Goal: Information Seeking & Learning: Learn about a topic

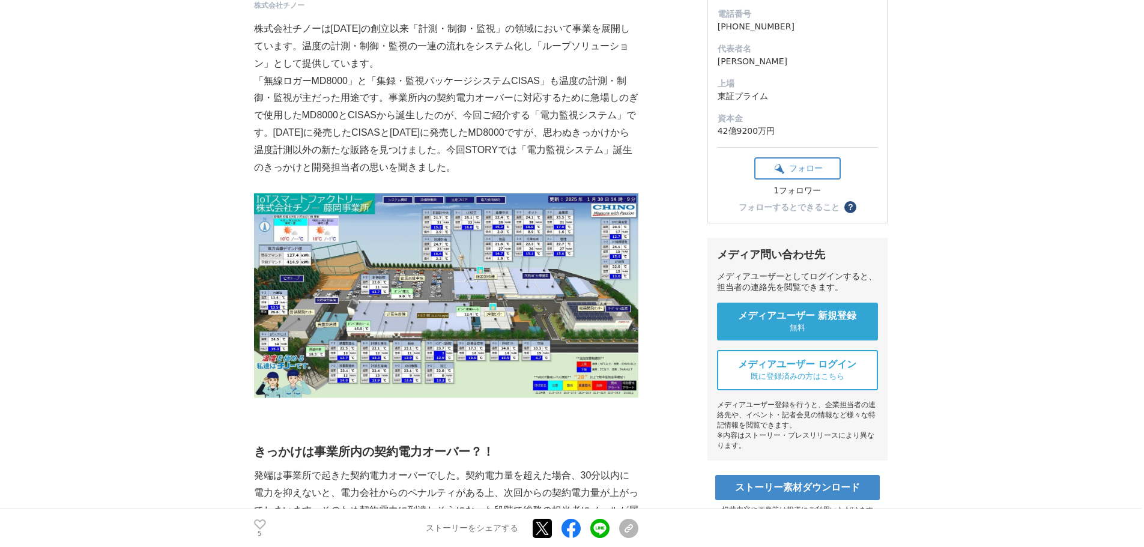
scroll to position [180, 0]
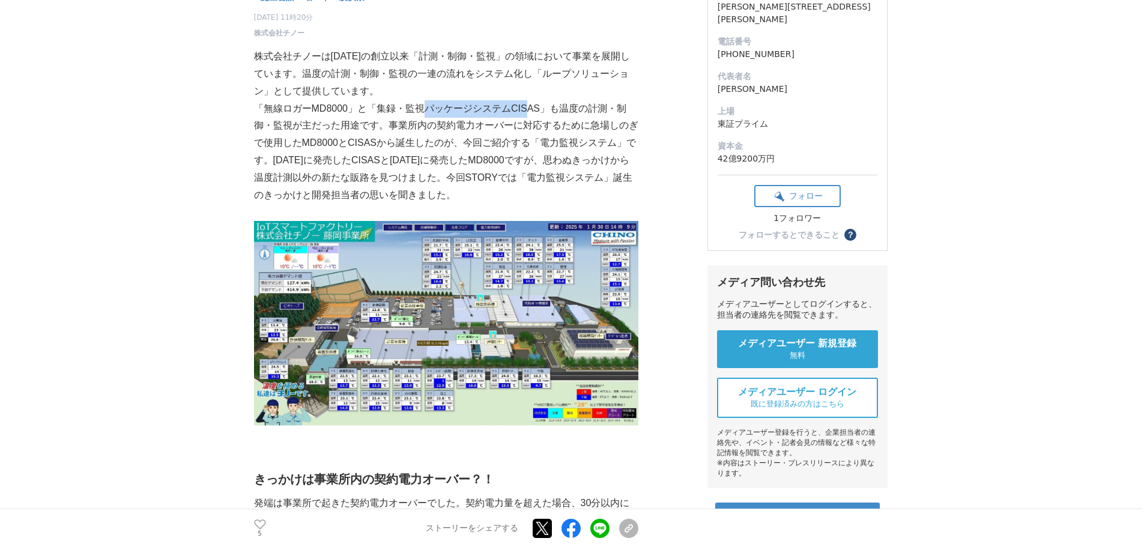
drag, startPoint x: 425, startPoint y: 109, endPoint x: 526, endPoint y: 112, distance: 100.4
click at [526, 112] on p "「無線ロガーMD8000」と「集録・監視パッケージシステムCISAS」も温度の計測・制御・監視が主だった用途です。事業所内の契約電力オーバーに対応するために急…" at bounding box center [446, 152] width 384 height 104
click at [527, 112] on p "「無線ロガーMD8000」と「集録・監視パッケージシステムCISAS」も温度の計測・制御・監視が主だった用途です。事業所内の契約電力オーバーに対応するために急…" at bounding box center [446, 152] width 384 height 104
click at [541, 110] on p "「無線ロガーMD8000」と「集録・監視パッケージシステムCISAS」も温度の計測・制御・監視が主だった用途です。事業所内の契約電力オーバーに対応するために急…" at bounding box center [446, 152] width 384 height 104
drag, startPoint x: 538, startPoint y: 107, endPoint x: 378, endPoint y: 112, distance: 159.9
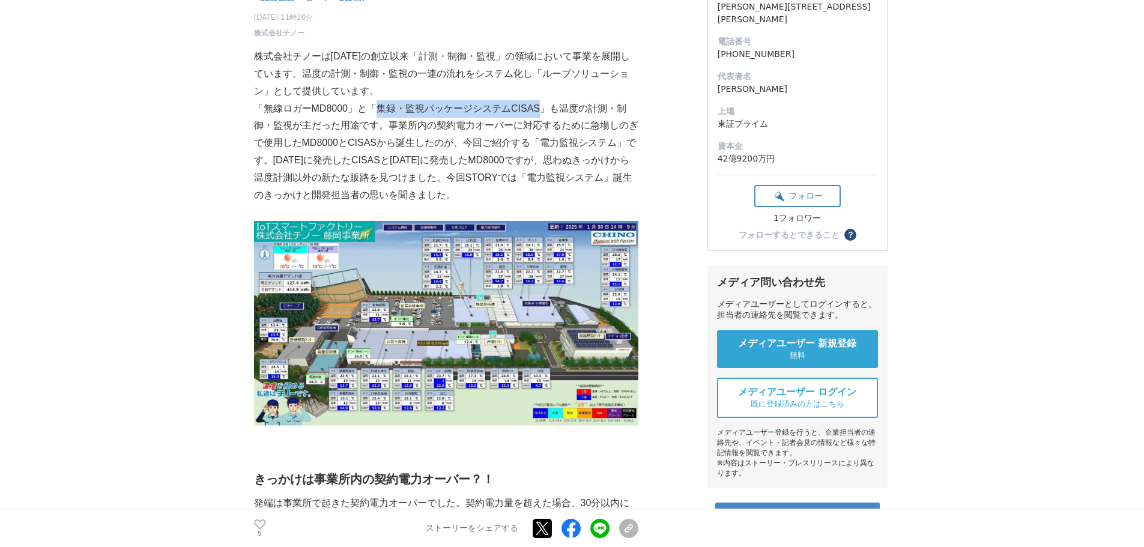
click at [378, 112] on p "「無線ロガーMD8000」と「集録・監視パッケージシステムCISAS」も温度の計測・制御・監視が主だった用途です。事業所内の契約電力オーバーに対応するために急…" at bounding box center [446, 152] width 384 height 104
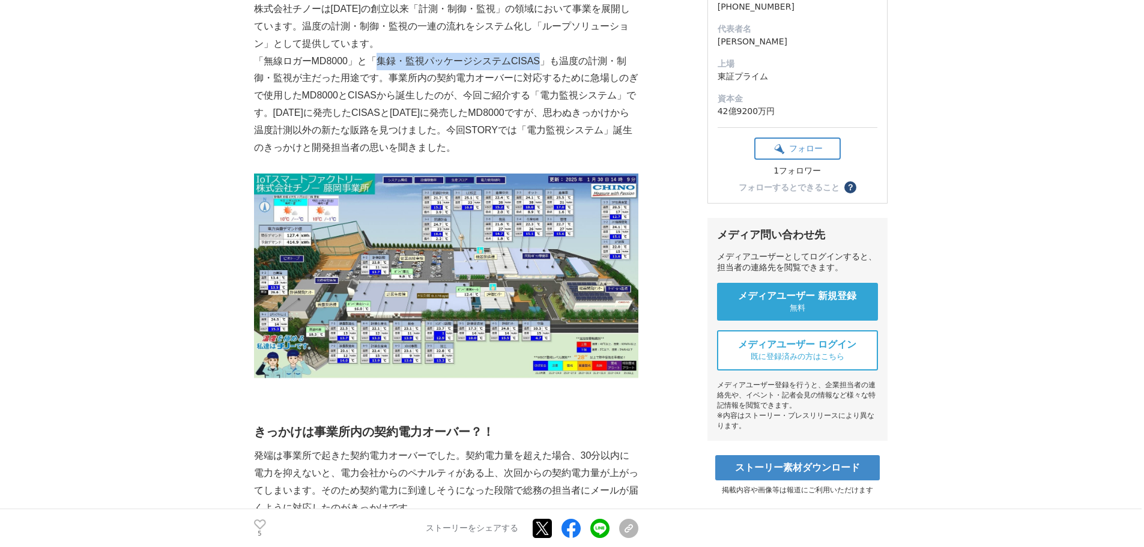
scroll to position [300, 0]
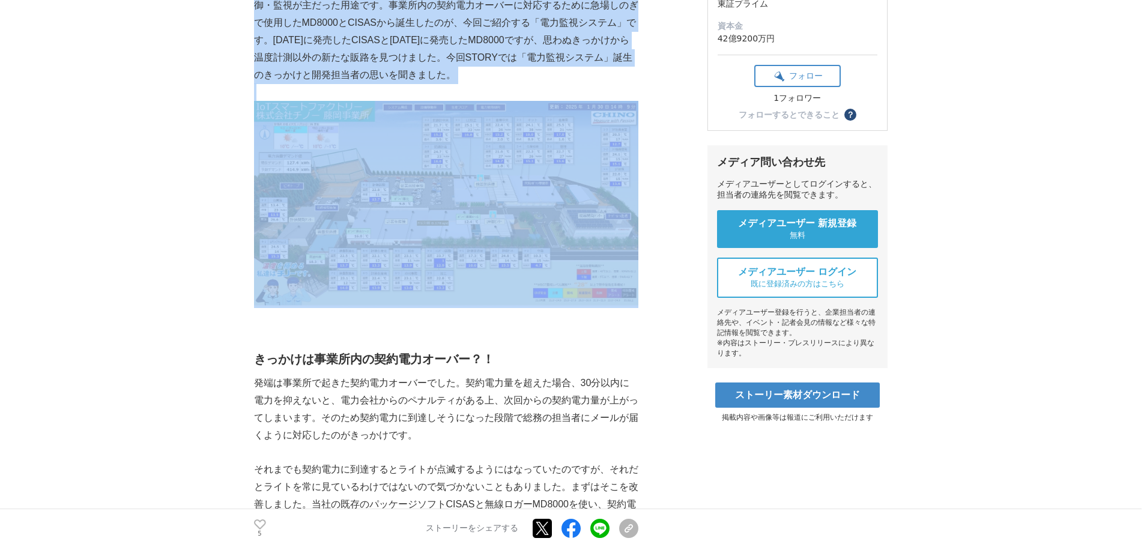
drag, startPoint x: 252, startPoint y: 287, endPoint x: 311, endPoint y: 253, distance: 67.3
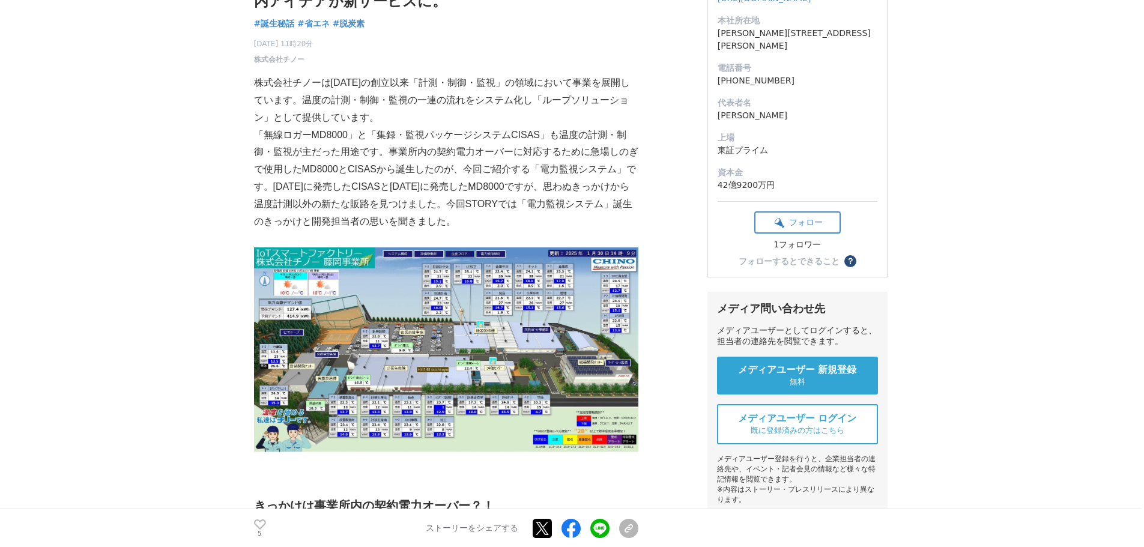
scroll to position [120, 0]
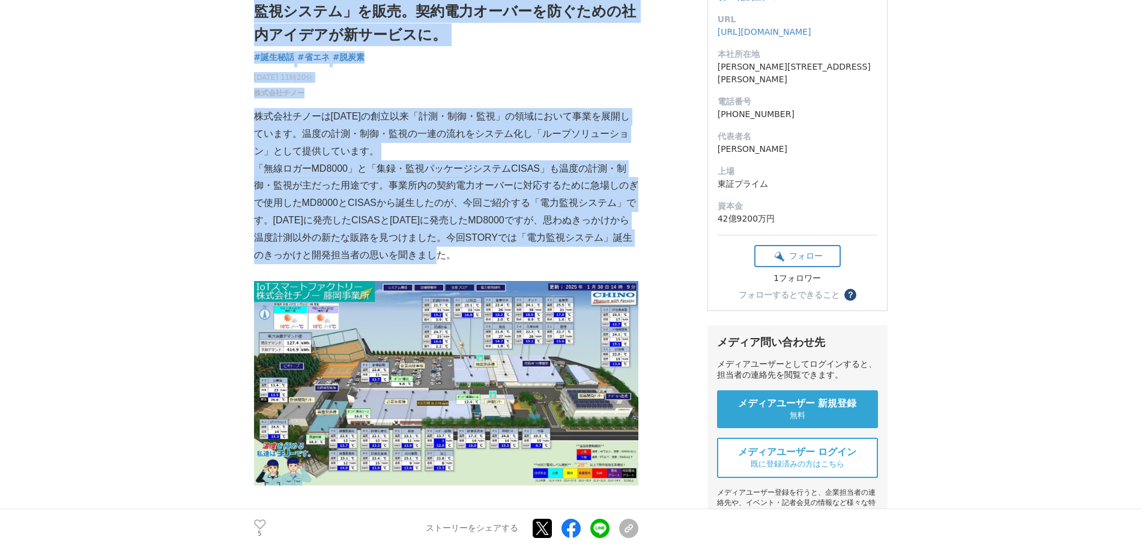
drag, startPoint x: 455, startPoint y: 254, endPoint x: 253, endPoint y: 111, distance: 247.3
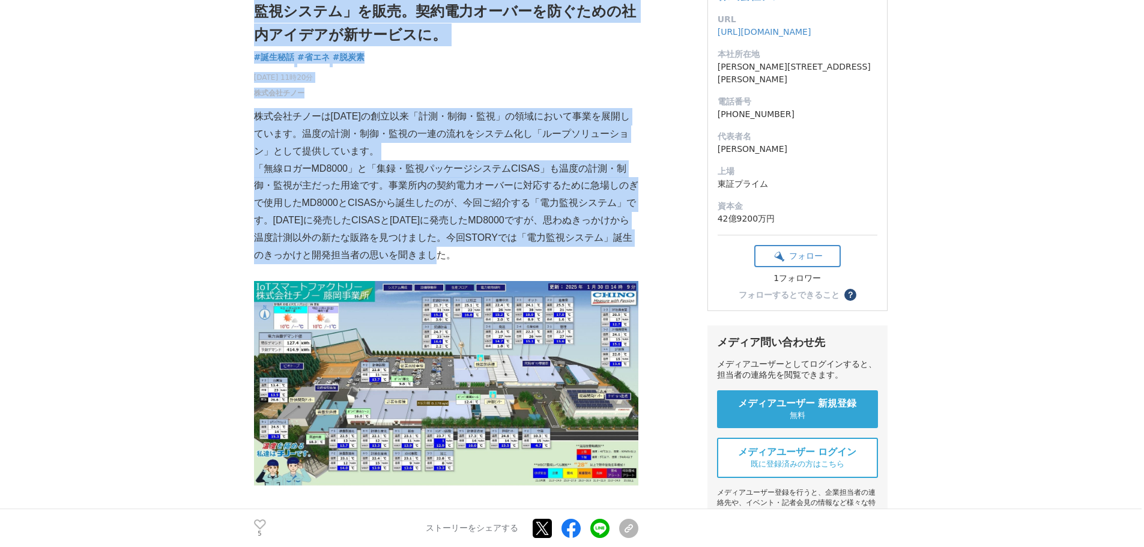
drag, startPoint x: 253, startPoint y: 117, endPoint x: 462, endPoint y: 257, distance: 251.9
click at [462, 257] on p "「無線ロガーMD8000」と「集録・監視パッケージシステムCISAS」も温度の計測・制御・監視が主だった用途です。事業所内の契約電力オーバーに対応するために急…" at bounding box center [446, 212] width 384 height 104
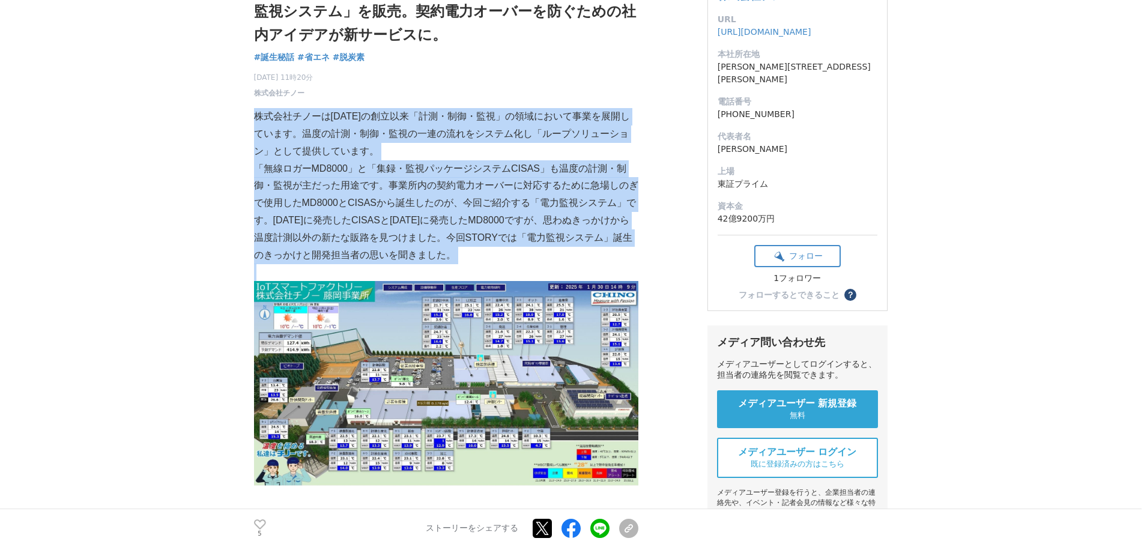
drag, startPoint x: 462, startPoint y: 257, endPoint x: 259, endPoint y: 120, distance: 244.7
click at [259, 120] on p "株式会社チノーは[DATE]の創立以来「計測・制御・監視」の領域において事業を展開しています。温度の計測・制御・監視の一連の流れをシステム化し「ループソリュー…" at bounding box center [446, 134] width 384 height 52
drag, startPoint x: 259, startPoint y: 120, endPoint x: 463, endPoint y: 261, distance: 247.6
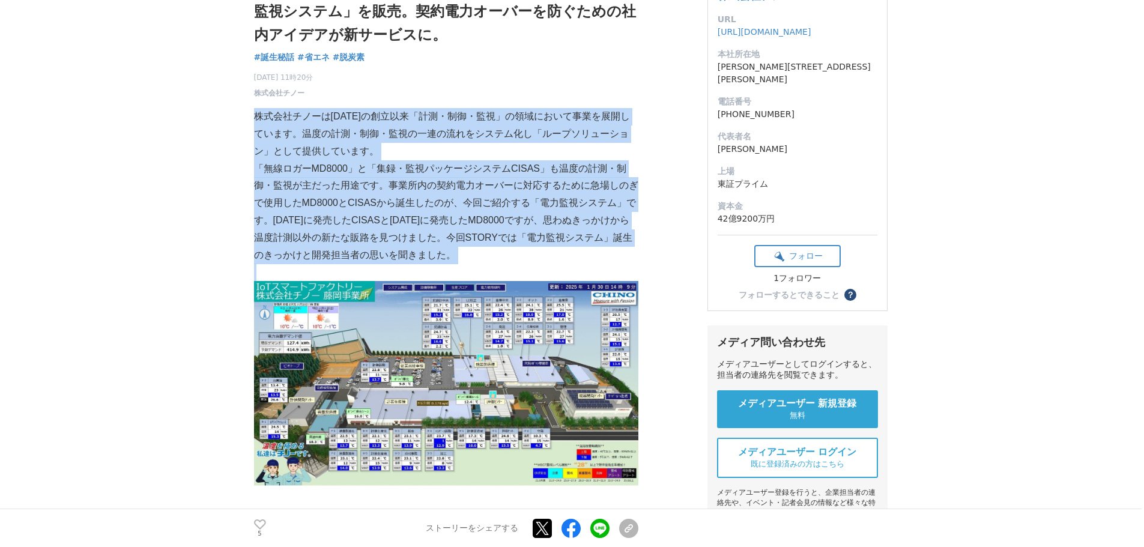
click at [463, 261] on p "「無線ロガーMD8000」と「集録・監視パッケージシステムCISAS」も温度の計測・制御・監視が主だった用途です。事業所内の契約電力オーバーに対応するために急…" at bounding box center [446, 212] width 384 height 104
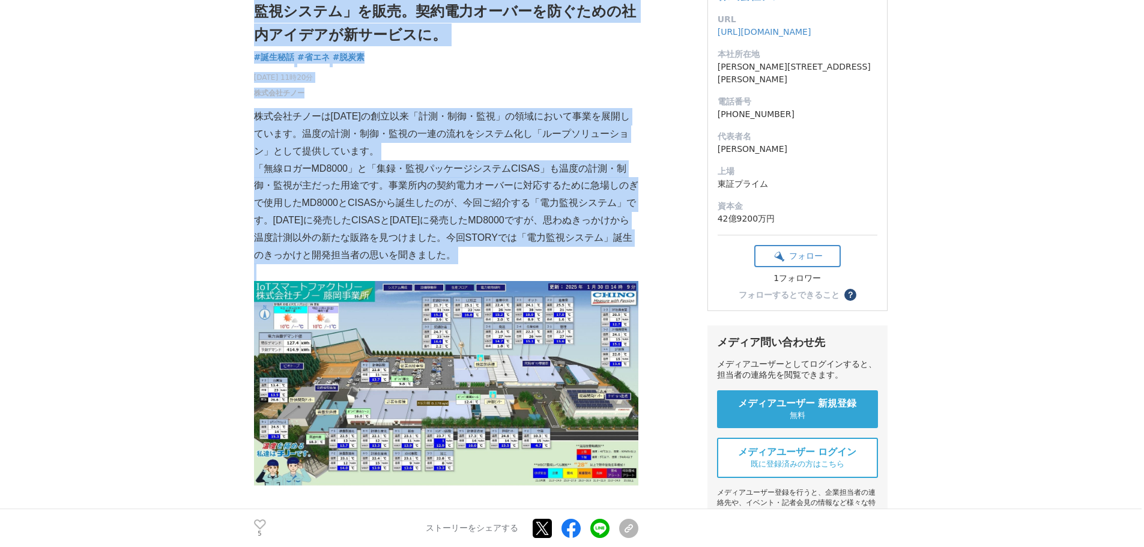
drag, startPoint x: 463, startPoint y: 261, endPoint x: 253, endPoint y: 124, distance: 250.4
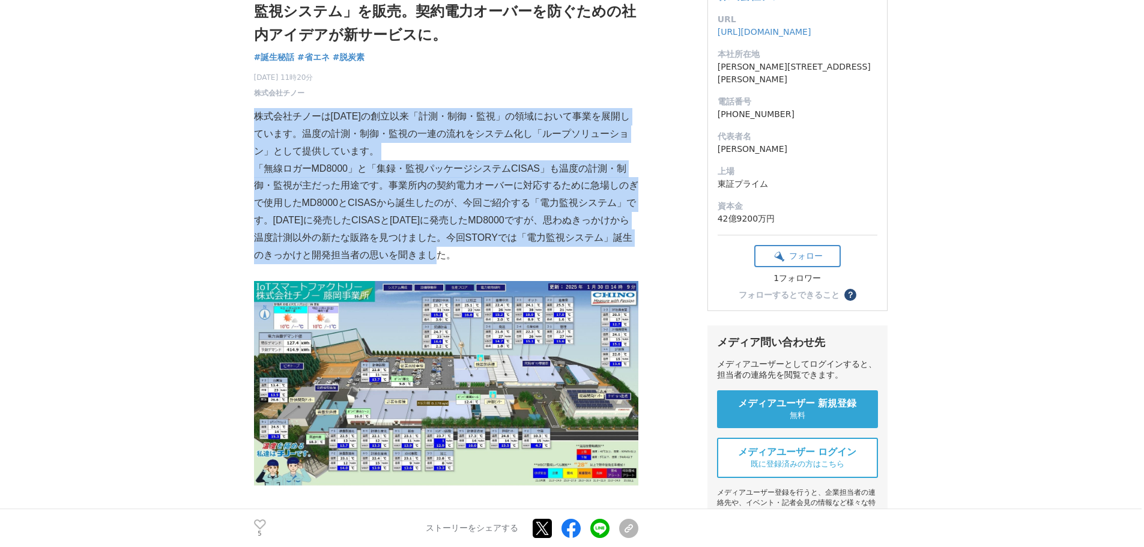
drag, startPoint x: 256, startPoint y: 120, endPoint x: 475, endPoint y: 250, distance: 254.5
click at [475, 250] on p "「無線ロガーMD8000」と「集録・監視パッケージシステムCISAS」も温度の計測・制御・監視が主だった用途です。事業所内の契約電力オーバーに対応するために急…" at bounding box center [446, 212] width 384 height 104
drag, startPoint x: 471, startPoint y: 253, endPoint x: 256, endPoint y: 112, distance: 257.2
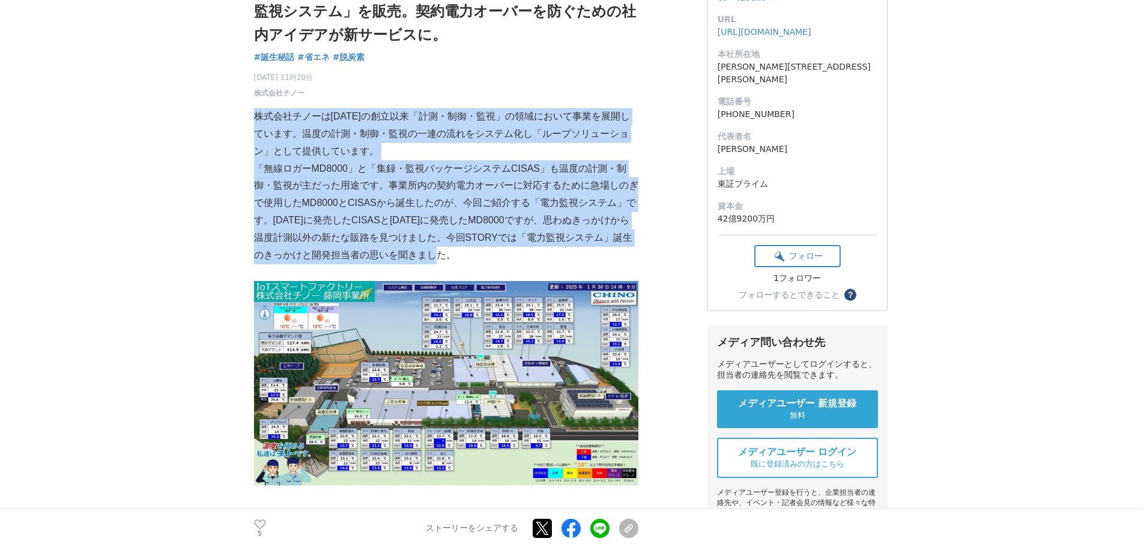
click at [256, 112] on p "株式会社チノーは[DATE]の創立以来「計測・制御・監視」の領域において事業を展開しています。温度の計測・制御・監視の一連の流れをシステム化し「ループソリュー…" at bounding box center [446, 134] width 384 height 52
drag, startPoint x: 256, startPoint y: 112, endPoint x: 443, endPoint y: 253, distance: 234.1
click at [443, 253] on p "「無線ロガーMD8000」と「集録・監視パッケージシステムCISAS」も温度の計測・制御・監視が主だった用途です。事業所内の契約電力オーバーに対応するために急…" at bounding box center [446, 212] width 384 height 104
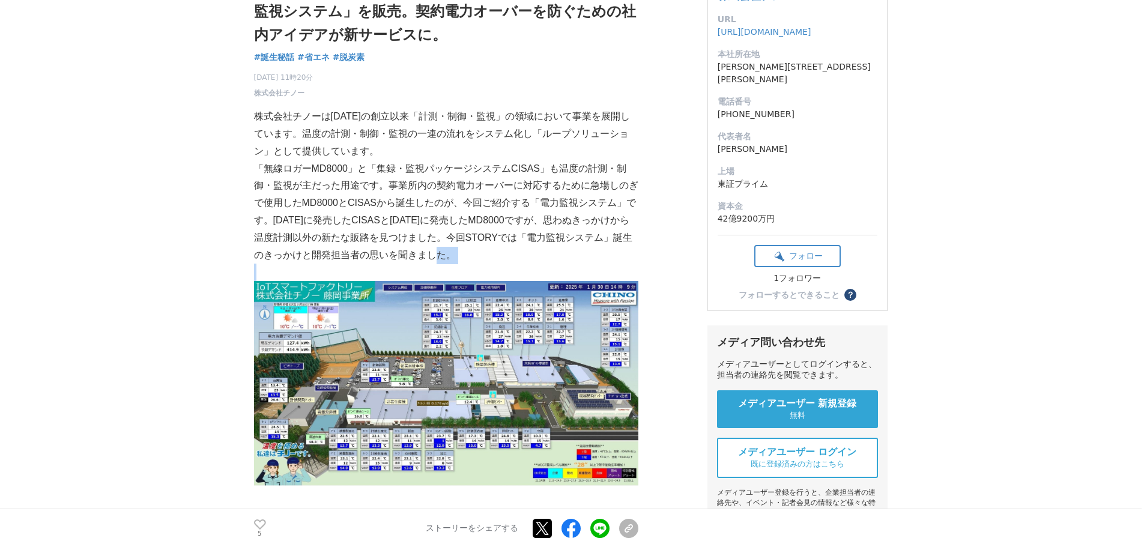
click at [443, 253] on p "「無線ロガーMD8000」と「集録・監視パッケージシステムCISAS」も温度の計測・制御・監視が主だった用途です。事業所内の契約電力オーバーに対応するために急…" at bounding box center [446, 212] width 384 height 104
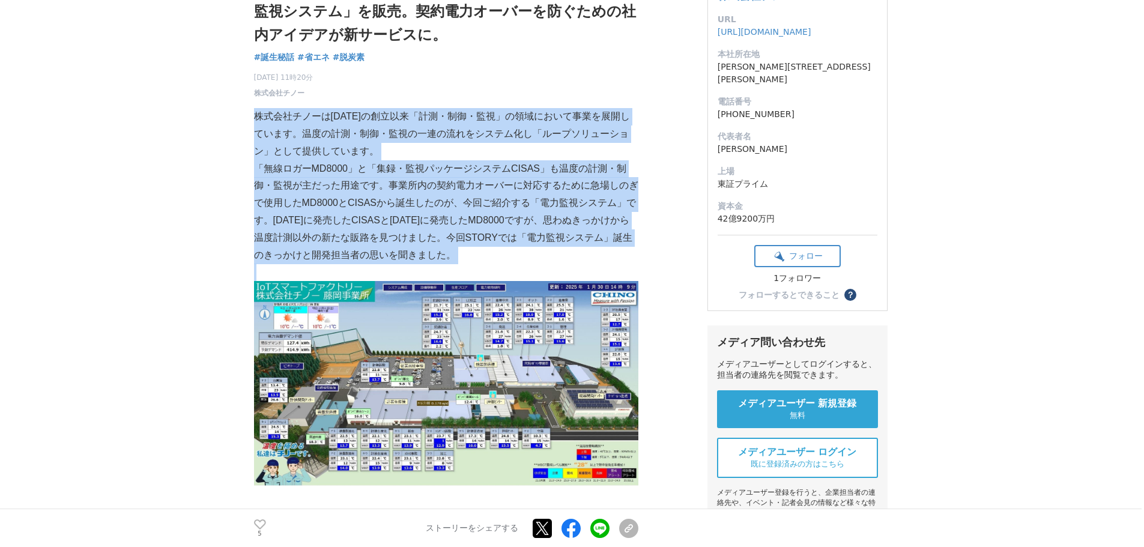
drag, startPoint x: 443, startPoint y: 254, endPoint x: 272, endPoint y: 132, distance: 210.2
click at [260, 120] on p "株式会社チノーは[DATE]の創立以来「計測・制御・監視」の領域において事業を展開しています。温度の計測・制御・監視の一連の流れをシステム化し「ループソリュー…" at bounding box center [446, 134] width 384 height 52
click at [255, 115] on p "株式会社チノーは[DATE]の創立以来「計測・制御・監視」の領域において事業を展開しています。温度の計測・制御・監視の一連の流れをシステム化し「ループソリュー…" at bounding box center [446, 134] width 384 height 52
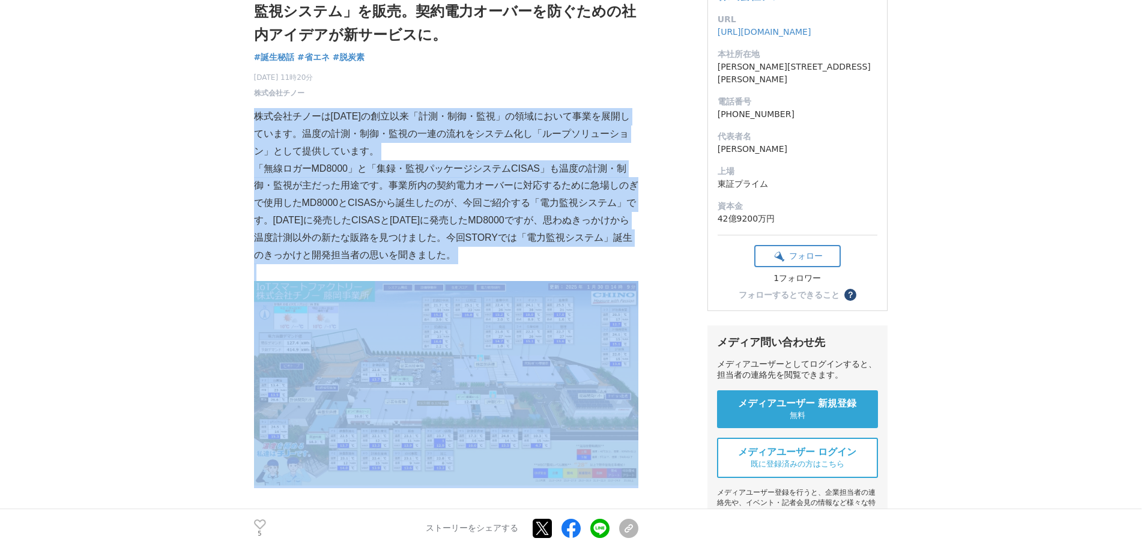
drag, startPoint x: 255, startPoint y: 115, endPoint x: 498, endPoint y: 267, distance: 286.5
click at [498, 267] on p at bounding box center [446, 272] width 384 height 17
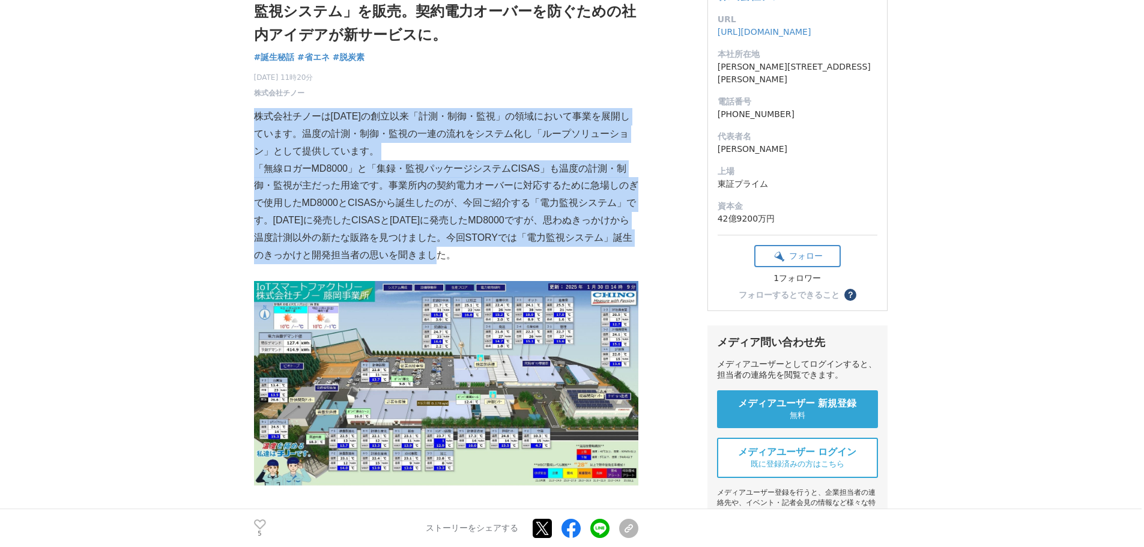
drag, startPoint x: 467, startPoint y: 258, endPoint x: 256, endPoint y: 109, distance: 258.2
click at [256, 109] on p "株式会社チノーは[DATE]の創立以来「計測・制御・監視」の領域において事業を展開しています。温度の計測・制御・監視の一連の流れをシステム化し「ループソリュー…" at bounding box center [446, 134] width 384 height 52
drag, startPoint x: 256, startPoint y: 109, endPoint x: 447, endPoint y: 253, distance: 238.9
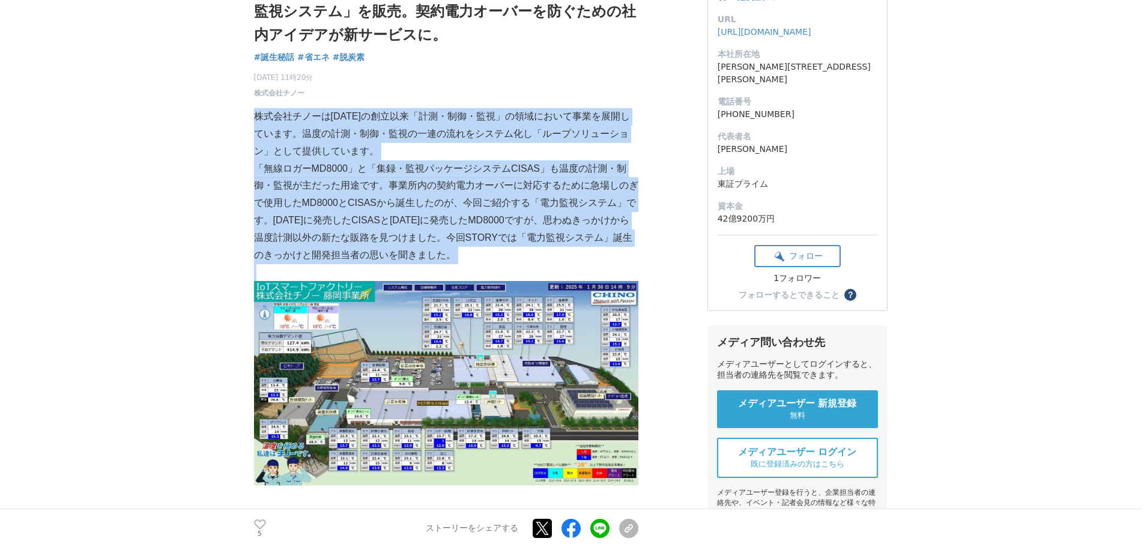
click at [447, 253] on p "「無線ロガーMD8000」と「集録・監視パッケージシステムCISAS」も温度の計測・制御・監視が主だった用途です。事業所内の契約電力オーバーに対応するために急…" at bounding box center [446, 212] width 384 height 104
drag, startPoint x: 447, startPoint y: 253, endPoint x: 259, endPoint y: 123, distance: 229.3
click at [259, 123] on p "株式会社チノーは[DATE]の創立以来「計測・制御・監視」の領域において事業を展開しています。温度の計測・制御・監視の一連の流れをシステム化し「ループソリュー…" at bounding box center [446, 134] width 384 height 52
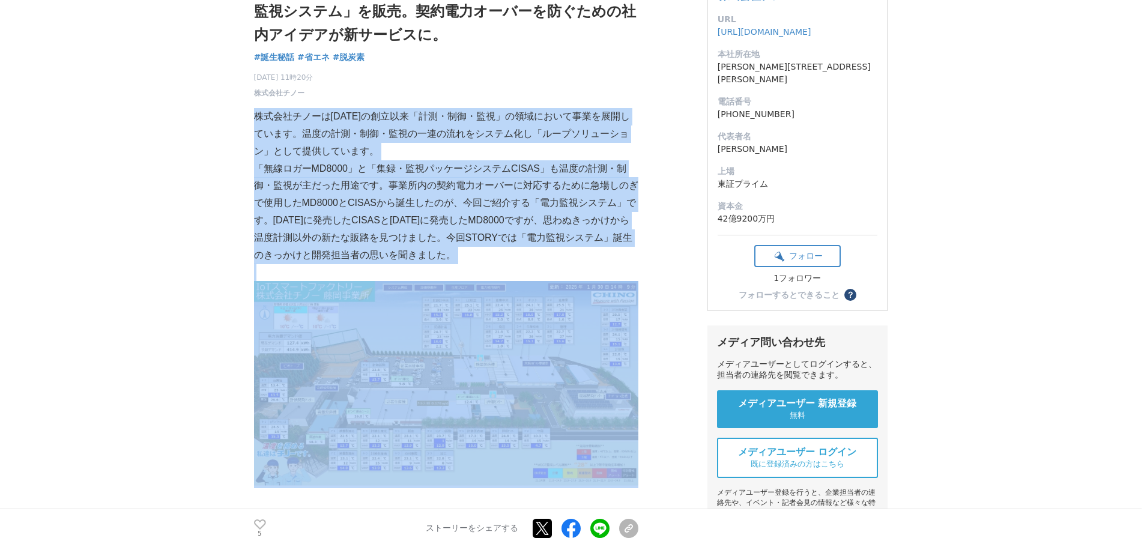
drag, startPoint x: 259, startPoint y: 123, endPoint x: 469, endPoint y: 265, distance: 253.9
click at [469, 265] on p at bounding box center [446, 272] width 384 height 17
drag, startPoint x: 469, startPoint y: 265, endPoint x: 259, endPoint y: 110, distance: 261.2
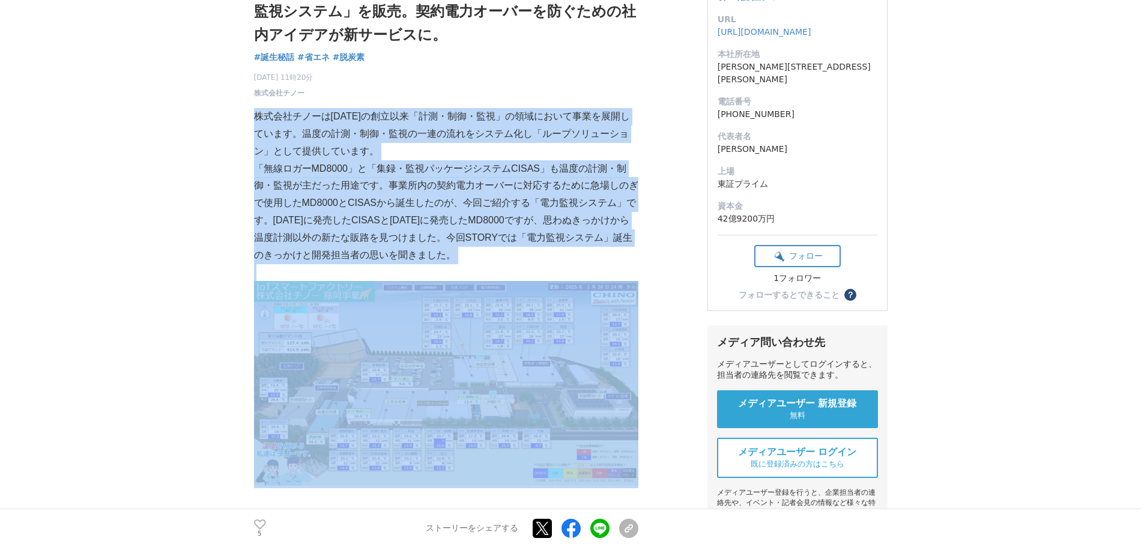
click at [259, 110] on p "株式会社チノーは[DATE]の創立以来「計測・制御・監視」の領域において事業を展開しています。温度の計測・制御・監視の一連の流れをシステム化し「ループソリュー…" at bounding box center [446, 134] width 384 height 52
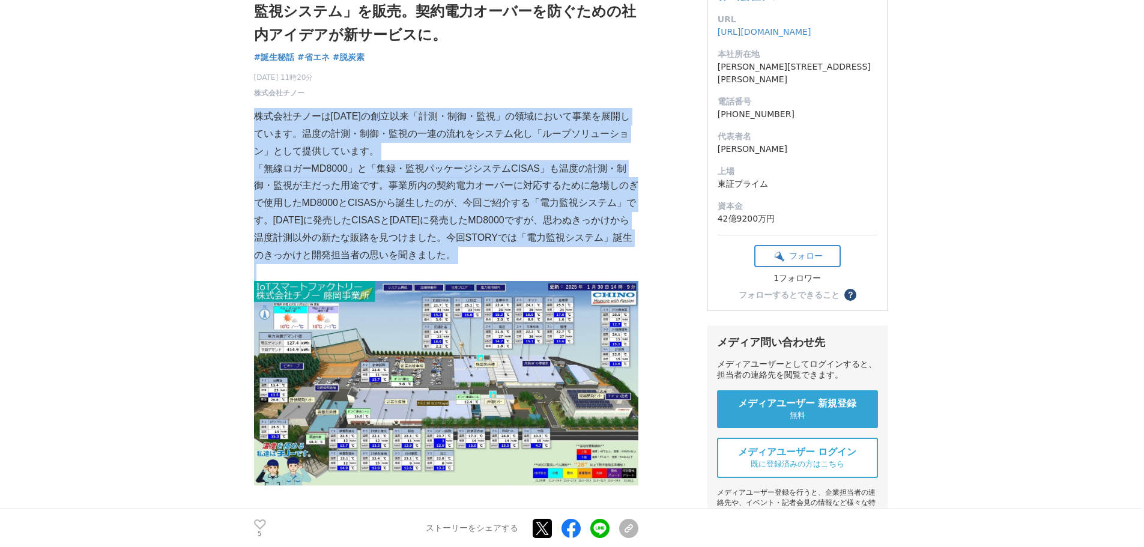
drag, startPoint x: 259, startPoint y: 110, endPoint x: 447, endPoint y: 256, distance: 238.4
click at [447, 256] on p "「無線ロガーMD8000」と「集録・監視パッケージシステムCISAS」も温度の計測・制御・監視が主だった用途です。事業所内の契約電力オーバーに対応するために急…" at bounding box center [446, 212] width 384 height 104
drag, startPoint x: 447, startPoint y: 256, endPoint x: 258, endPoint y: 118, distance: 234.6
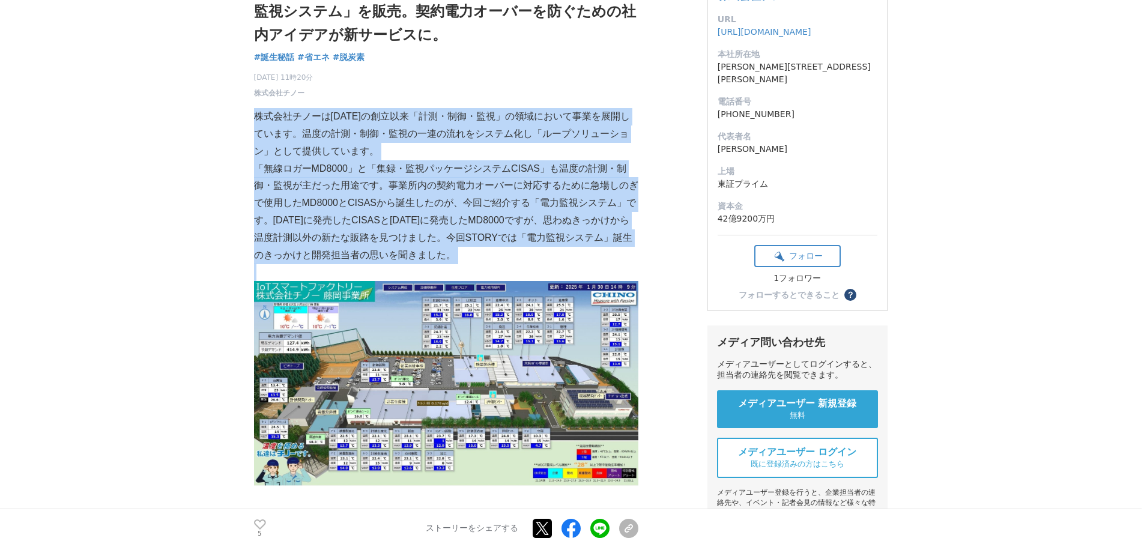
click at [258, 118] on p "株式会社チノーは[DATE]の創立以来「計測・制御・監視」の領域において事業を展開しています。温度の計測・制御・監視の一連の流れをシステム化し「ループソリュー…" at bounding box center [446, 134] width 384 height 52
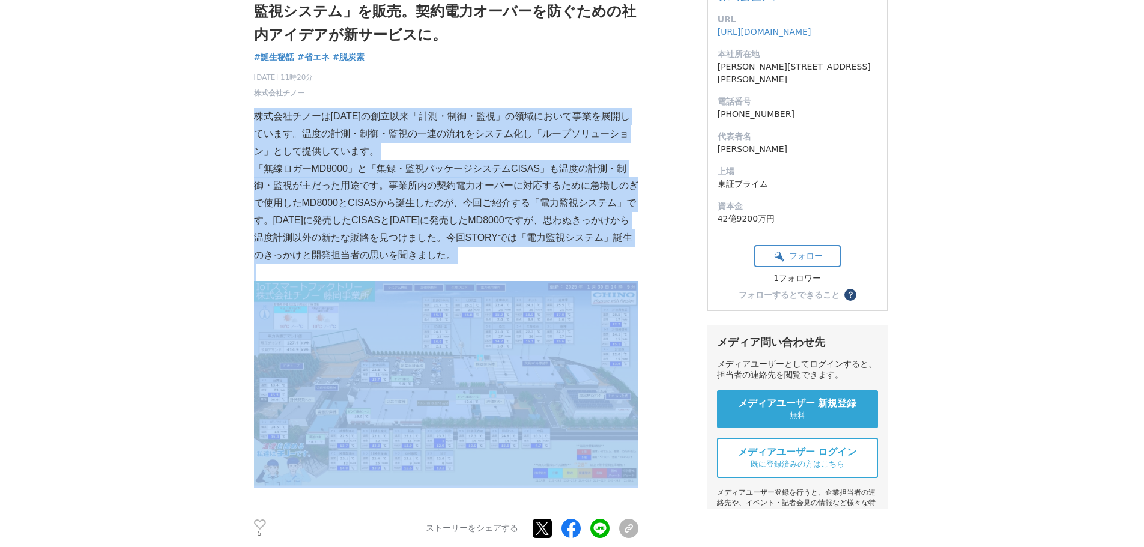
drag, startPoint x: 258, startPoint y: 118, endPoint x: 545, endPoint y: 279, distance: 329.2
click at [545, 279] on p at bounding box center [446, 272] width 384 height 17
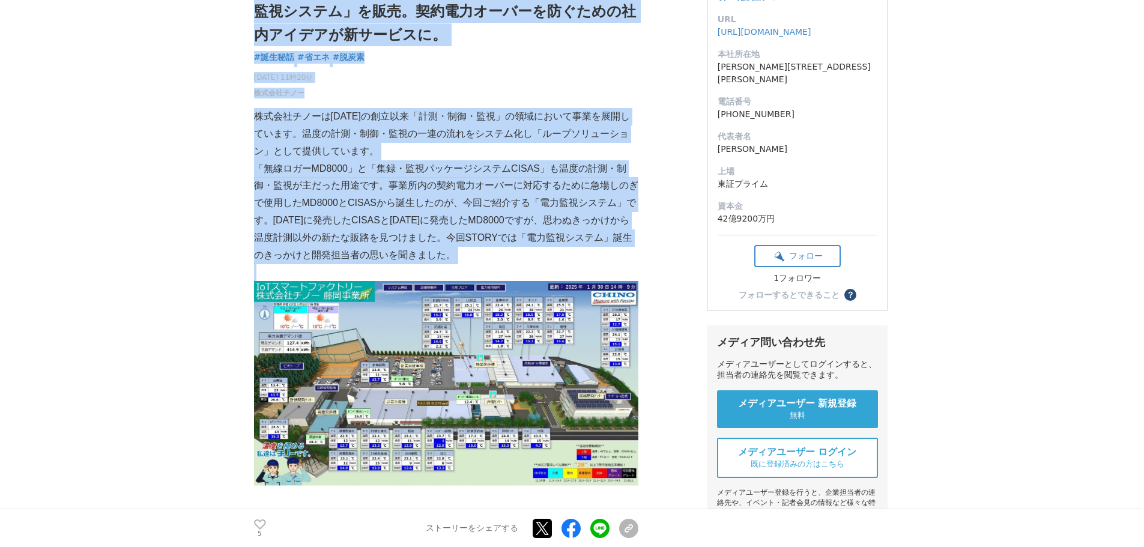
drag, startPoint x: 494, startPoint y: 274, endPoint x: 252, endPoint y: 116, distance: 289.1
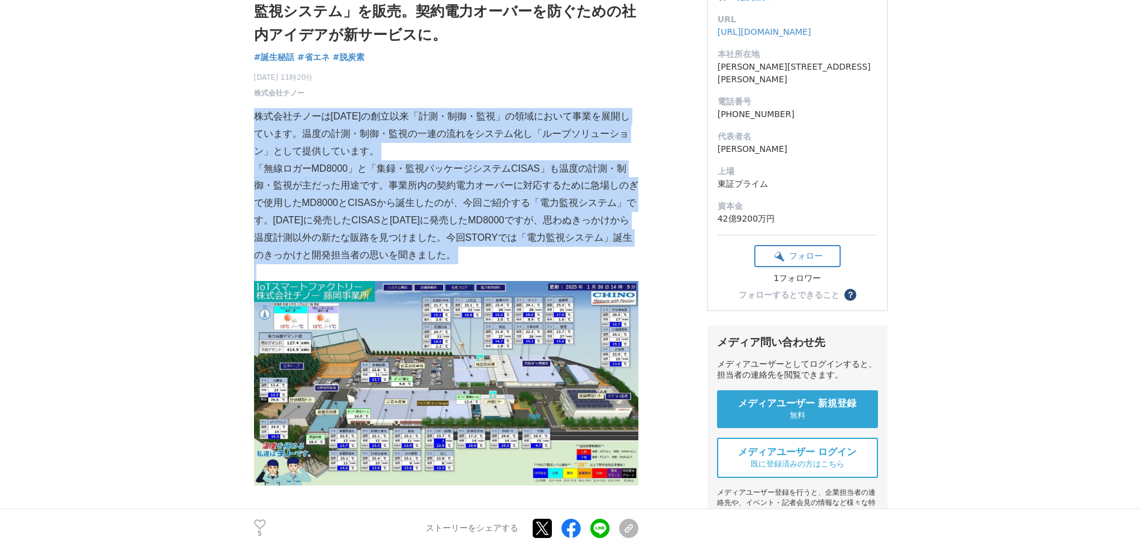
drag, startPoint x: 255, startPoint y: 113, endPoint x: 548, endPoint y: 270, distance: 332.4
click at [548, 270] on p at bounding box center [446, 272] width 384 height 17
drag, startPoint x: 469, startPoint y: 260, endPoint x: 256, endPoint y: 121, distance: 253.4
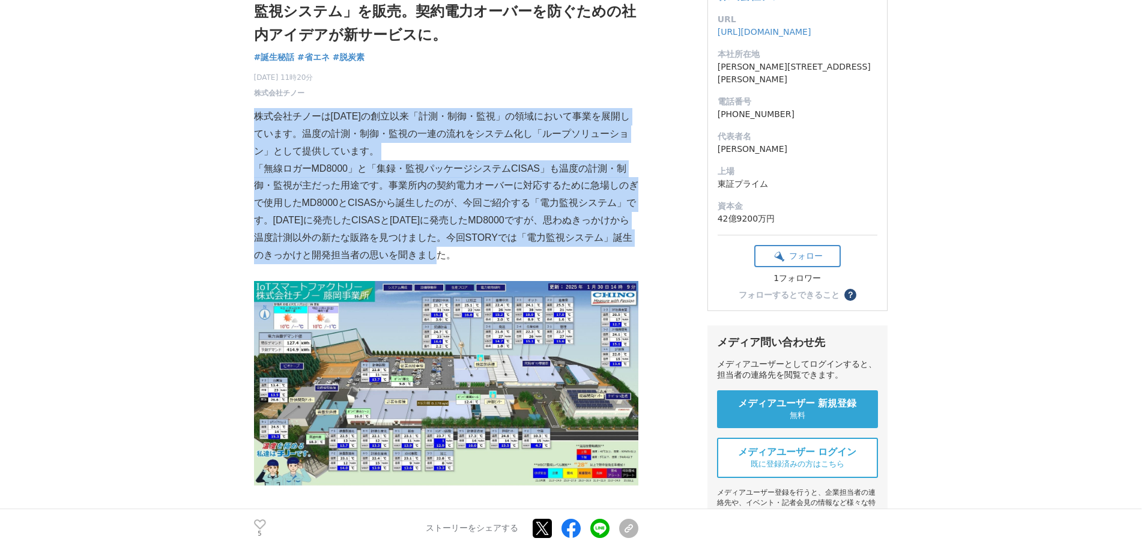
click at [257, 130] on p "株式会社チノーは[DATE]の創立以来「計測・制御・監視」の領域において事業を展開しています。温度の計測・制御・監視の一連の流れをシステム化し「ループソリュー…" at bounding box center [446, 134] width 384 height 52
drag, startPoint x: 256, startPoint y: 120, endPoint x: 462, endPoint y: 262, distance: 250.4
click at [461, 262] on p "「無線ロガーMD8000」と「集録・監視パッケージシステムCISAS」も温度の計測・制御・監視が主だった用途です。事業所内の契約電力オーバーに対応するために急…" at bounding box center [446, 212] width 384 height 104
click at [458, 260] on p "「無線ロガーMD8000」と「集録・監視パッケージシステムCISAS」も温度の計測・制御・監視が主だった用途です。事業所内の契約電力オーバーに対応するために急…" at bounding box center [446, 212] width 384 height 104
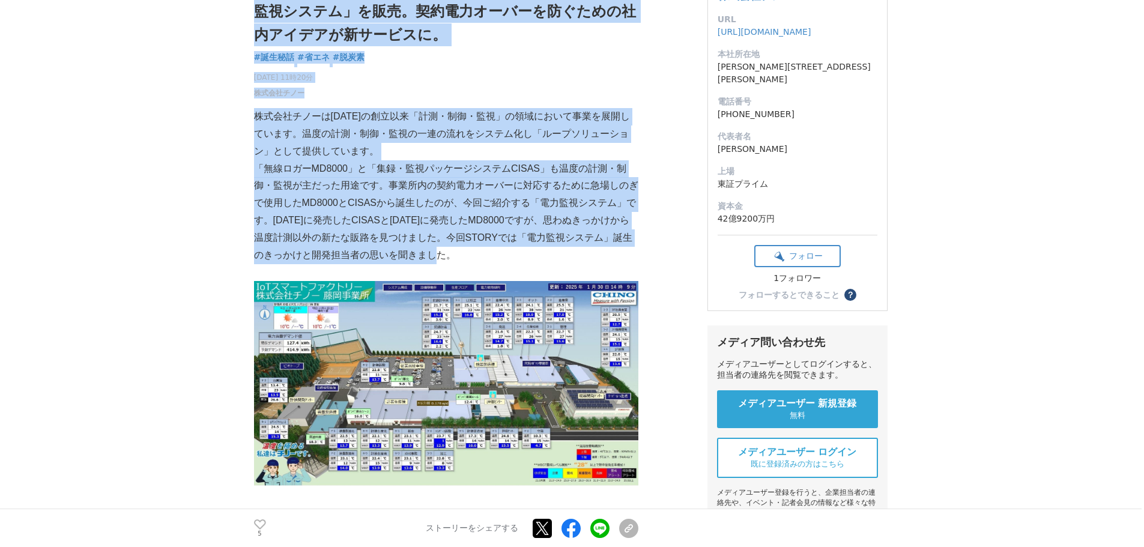
drag, startPoint x: 442, startPoint y: 255, endPoint x: 251, endPoint y: 116, distance: 236.4
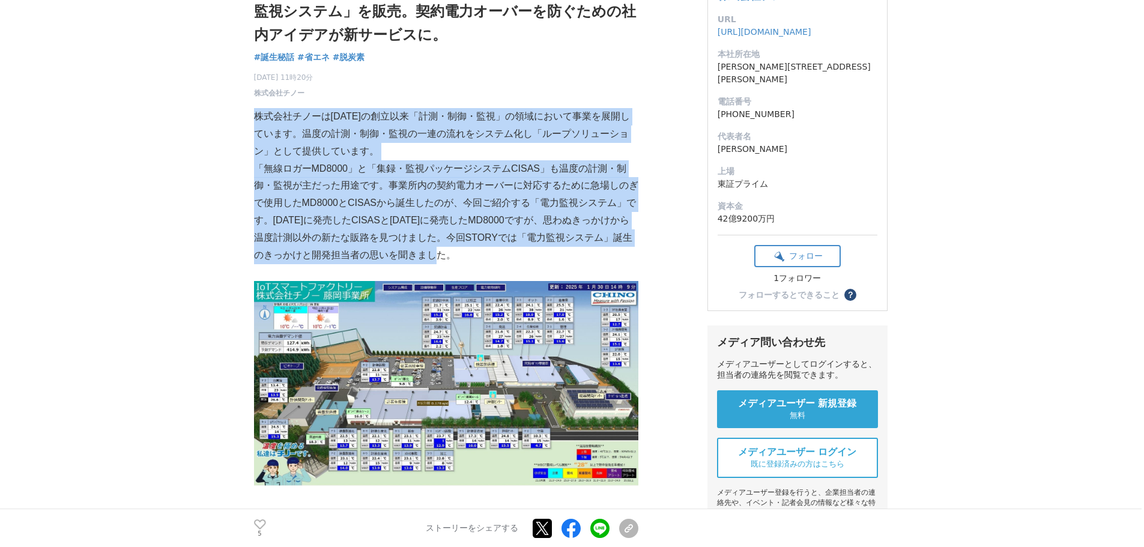
drag, startPoint x: 255, startPoint y: 116, endPoint x: 442, endPoint y: 261, distance: 236.8
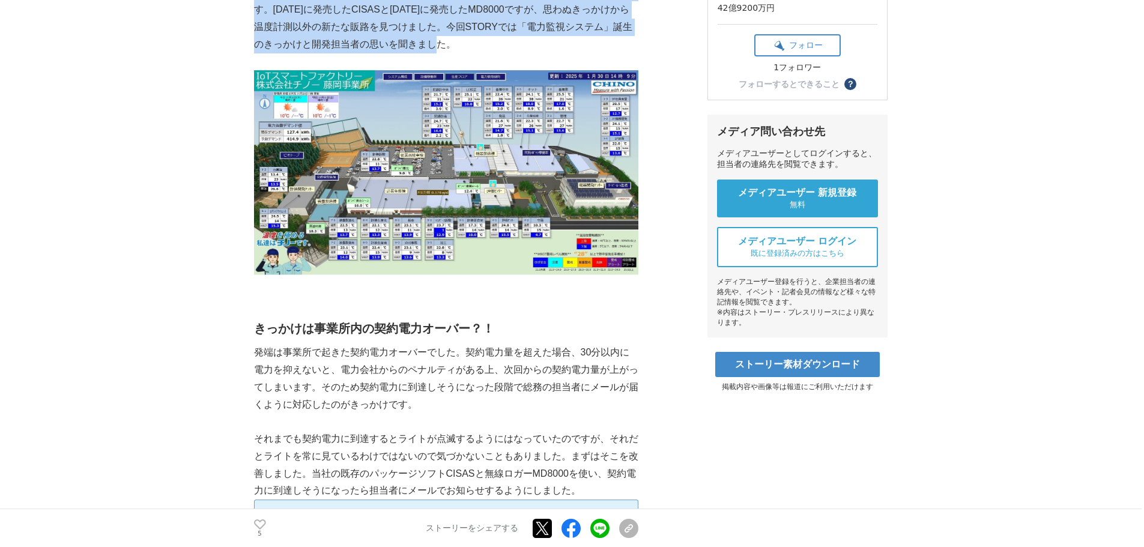
scroll to position [360, 0]
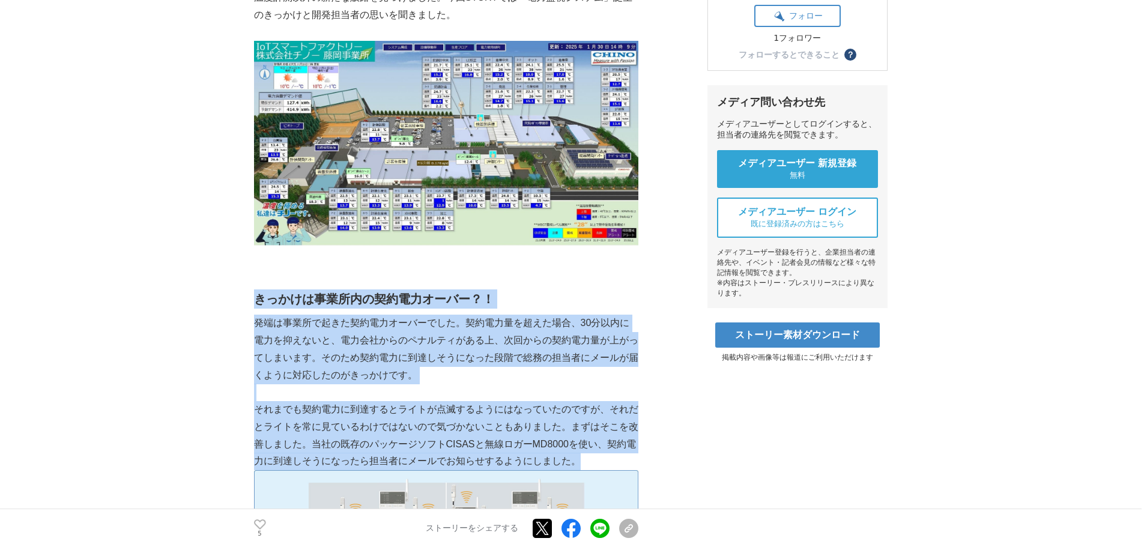
drag, startPoint x: 254, startPoint y: 301, endPoint x: 583, endPoint y: 464, distance: 366.9
click at [583, 464] on p "それまでも契約電力に到達するとライトが点滅するようにはなっていたのですが、それだとライトを常に見ているわけではないので気づかないこともありました。まずはそこを…" at bounding box center [446, 435] width 384 height 69
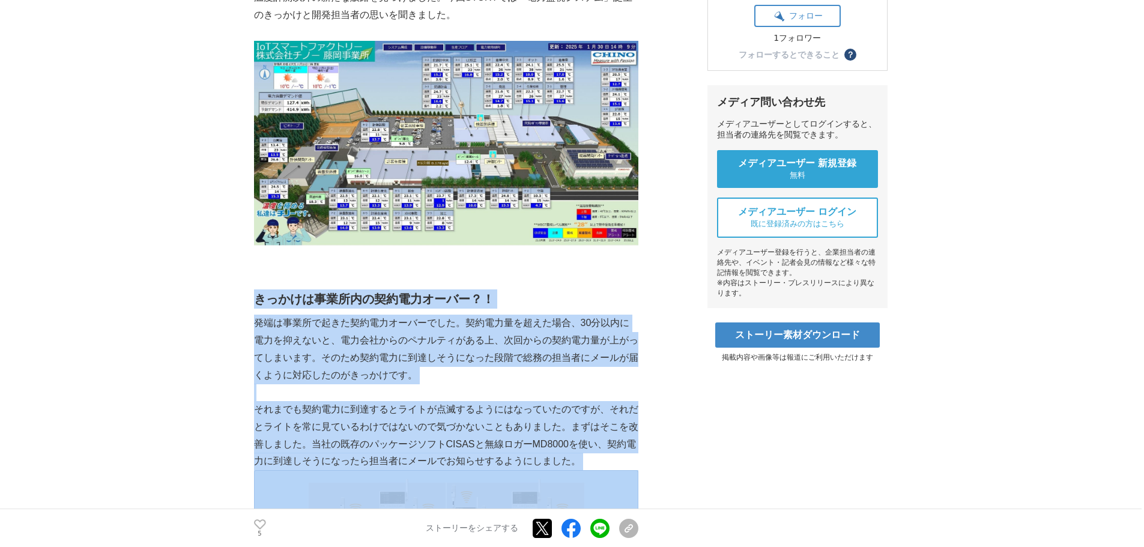
drag, startPoint x: 583, startPoint y: 464, endPoint x: 279, endPoint y: 299, distance: 345.7
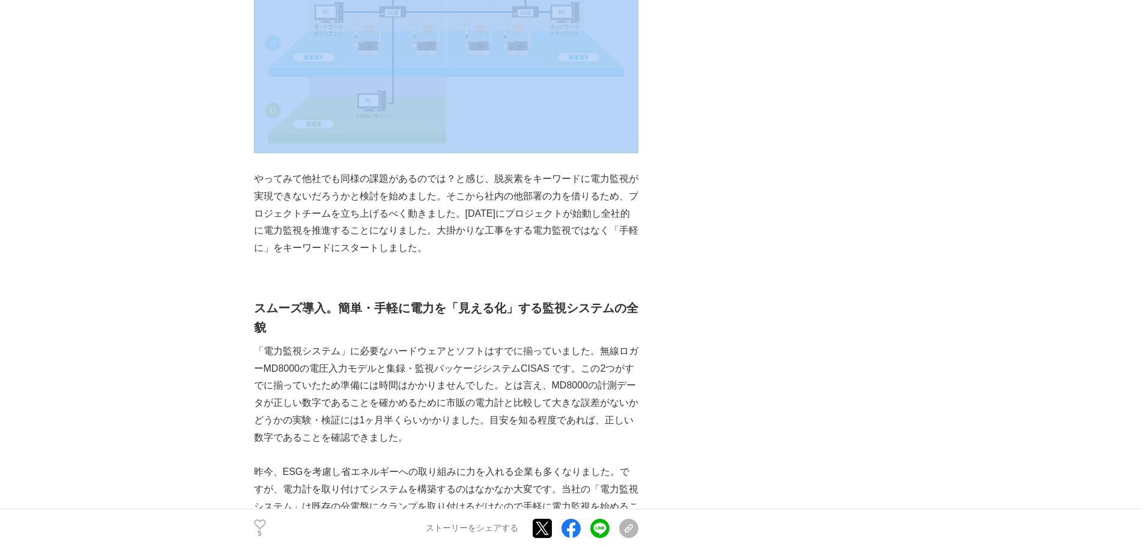
scroll to position [901, 0]
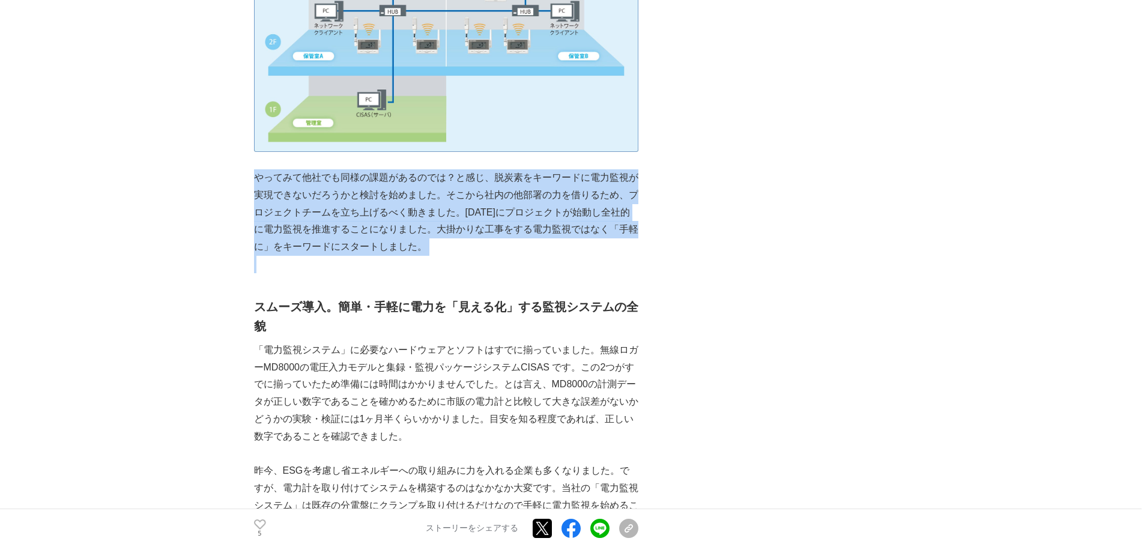
drag, startPoint x: 256, startPoint y: 178, endPoint x: 491, endPoint y: 265, distance: 250.3
click at [491, 265] on p at bounding box center [446, 264] width 384 height 17
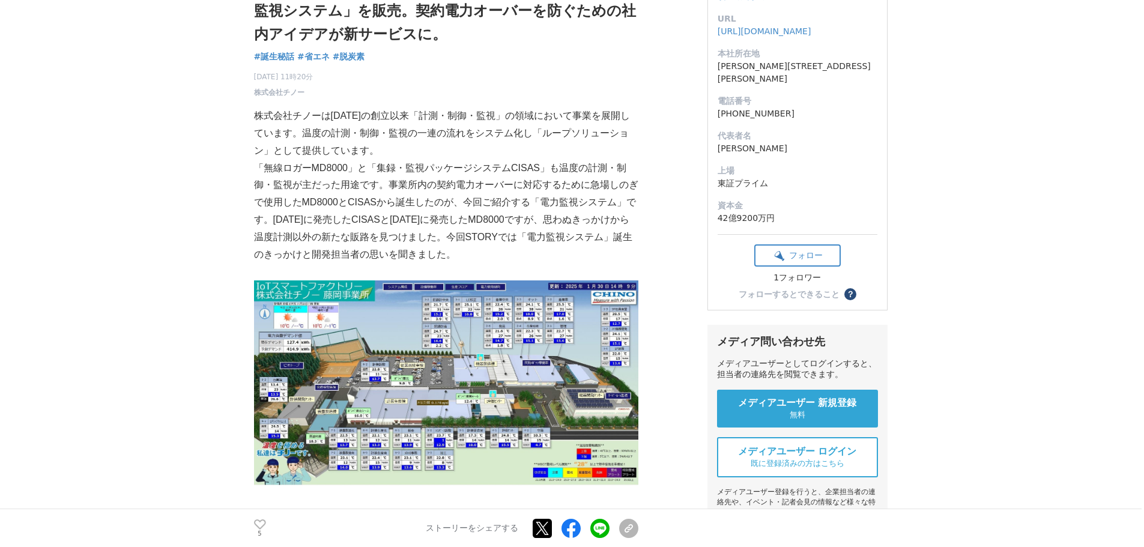
scroll to position [120, 0]
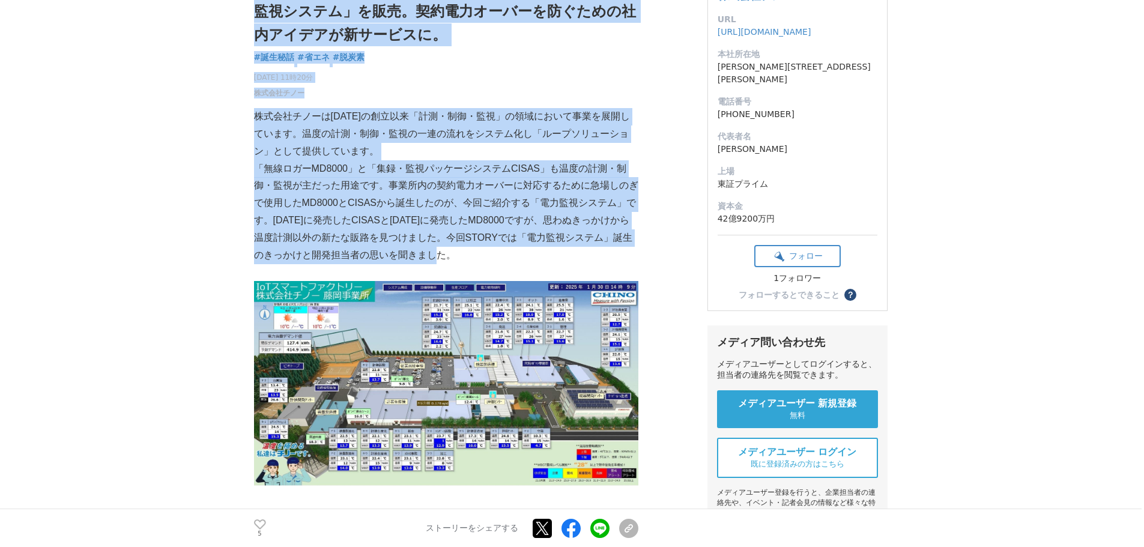
drag, startPoint x: 470, startPoint y: 260, endPoint x: 250, endPoint y: 112, distance: 265.7
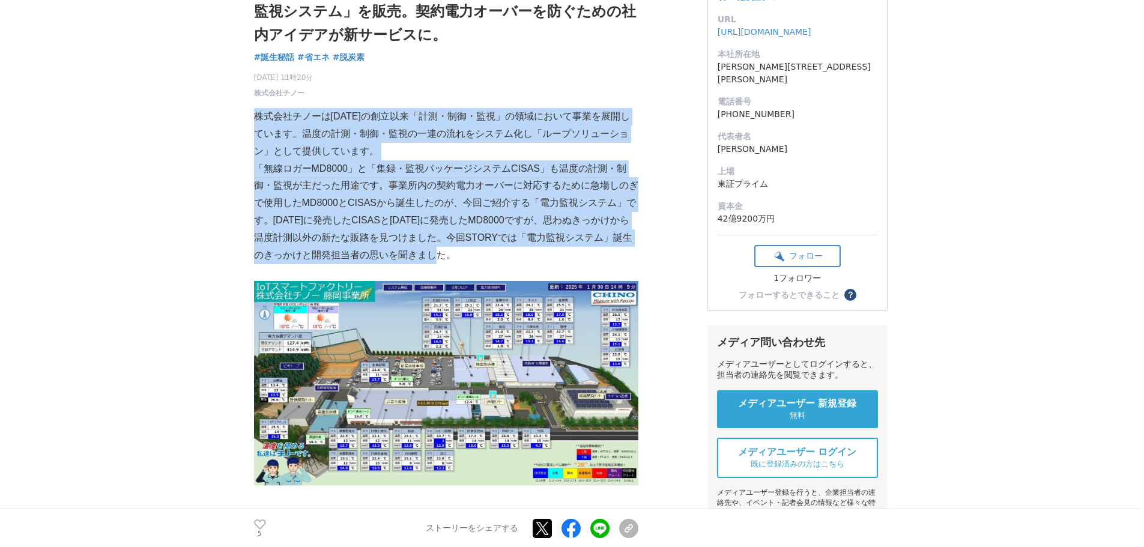
drag, startPoint x: 255, startPoint y: 117, endPoint x: 466, endPoint y: 258, distance: 253.7
click at [466, 258] on p "「無線ロガーMD8000」と「集録・監視パッケージシステムCISAS」も温度の計測・制御・監視が主だった用途です。事業所内の契約電力オーバーに対応するために急…" at bounding box center [446, 212] width 384 height 104
drag, startPoint x: 404, startPoint y: 249, endPoint x: 254, endPoint y: 118, distance: 199.2
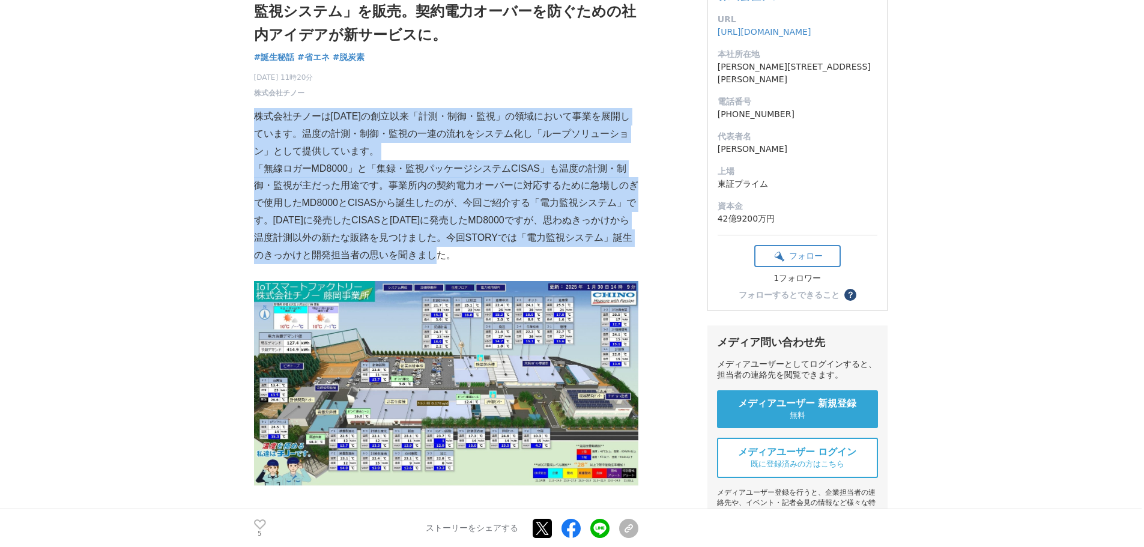
click at [254, 118] on p "株式会社チノーは[DATE]の創立以来「計測・制御・監視」の領域において事業を展開しています。温度の計測・制御・監視の一連の流れをシステム化し「ループソリュー…" at bounding box center [446, 134] width 384 height 52
drag, startPoint x: 254, startPoint y: 118, endPoint x: 452, endPoint y: 263, distance: 245.5
click at [452, 263] on p "「無線ロガーMD8000」と「集録・監視パッケージシステムCISAS」も温度の計測・制御・監視が主だった用途です。事業所内の契約電力オーバーに対応するために急…" at bounding box center [446, 212] width 384 height 104
drag, startPoint x: 452, startPoint y: 263, endPoint x: 257, endPoint y: 123, distance: 240.2
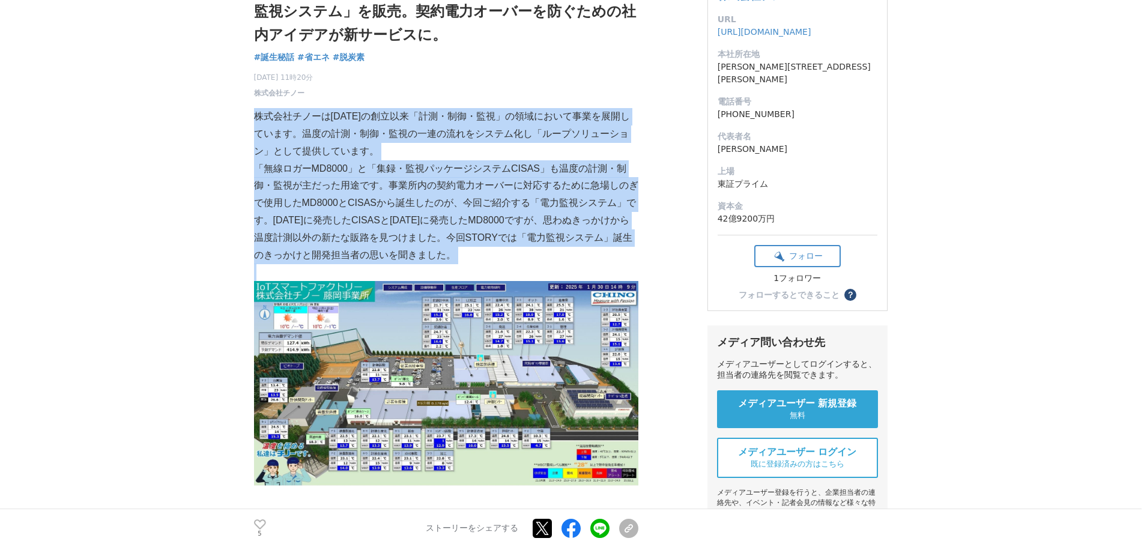
click at [257, 123] on p "株式会社チノーは[DATE]の創立以来「計測・制御・監視」の領域において事業を展開しています。温度の計測・制御・監視の一連の流れをシステム化し「ループソリュー…" at bounding box center [446, 134] width 384 height 52
drag, startPoint x: 257, startPoint y: 123, endPoint x: 438, endPoint y: 256, distance: 224.7
click at [438, 256] on p "「無線ロガーMD8000」と「集録・監視パッケージシステムCISAS」も温度の計測・制御・監視が主だった用途です。事業所内の契約電力オーバーに対応するために急…" at bounding box center [446, 212] width 384 height 104
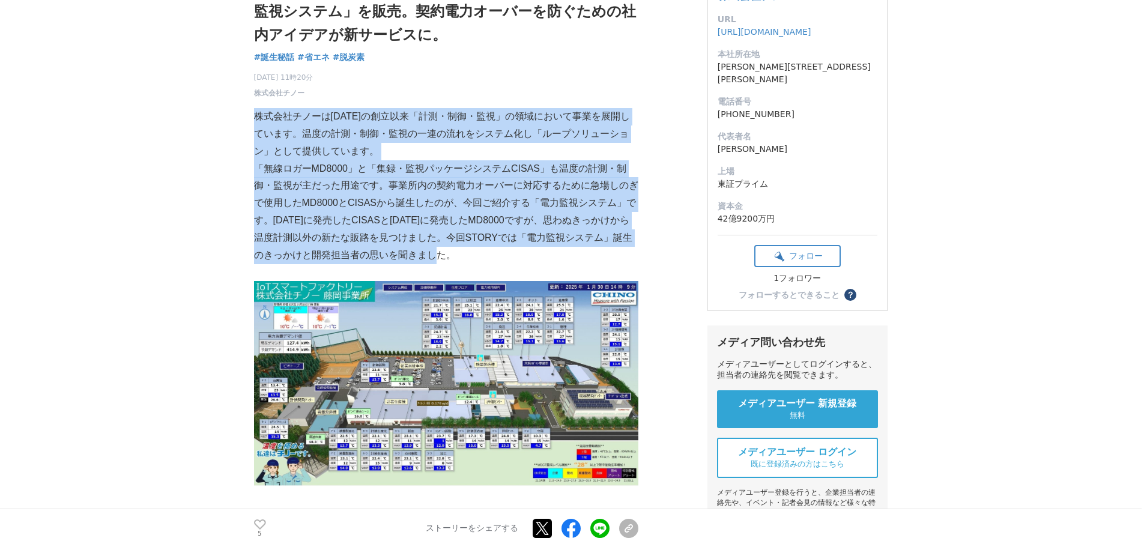
drag, startPoint x: 450, startPoint y: 256, endPoint x: 254, endPoint y: 121, distance: 238.3
click at [254, 121] on p "株式会社チノーは[DATE]の創立以来「計測・制御・監視」の領域において事業を展開しています。温度の計測・制御・監視の一連の流れをシステム化し「ループソリュー…" at bounding box center [446, 134] width 384 height 52
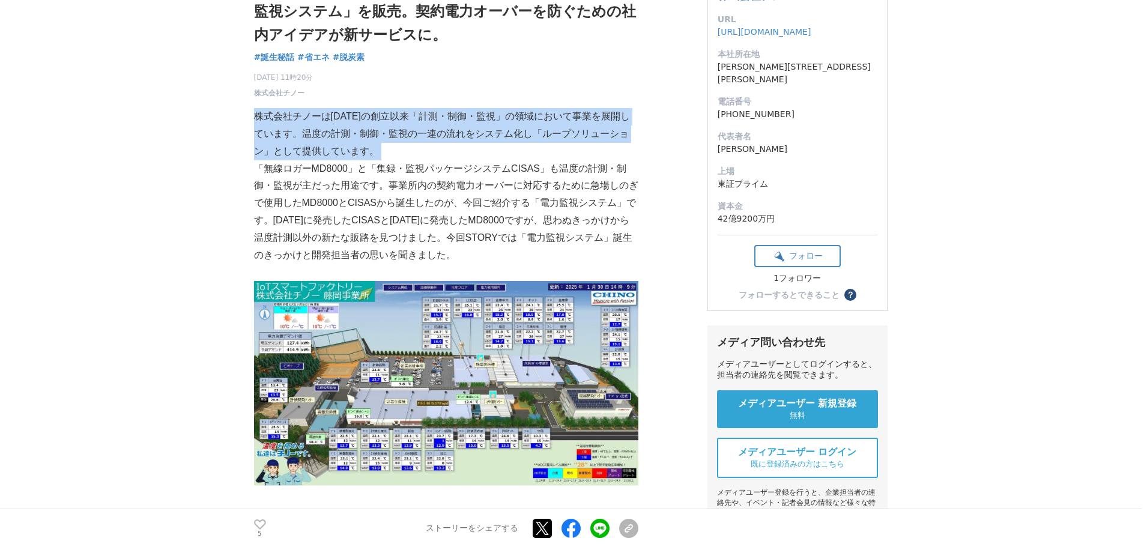
click at [254, 121] on p "株式会社チノーは[DATE]の創立以来「計測・制御・監視」の領域において事業を展開しています。温度の計測・制御・監視の一連の流れをシステム化し「ループソリュー…" at bounding box center [446, 134] width 384 height 52
click at [259, 116] on p "株式会社チノーは[DATE]の創立以来「計測・制御・監視」の領域において事業を展開しています。温度の計測・制御・監視の一連の流れをシステム化し「ループソリュー…" at bounding box center [446, 134] width 384 height 52
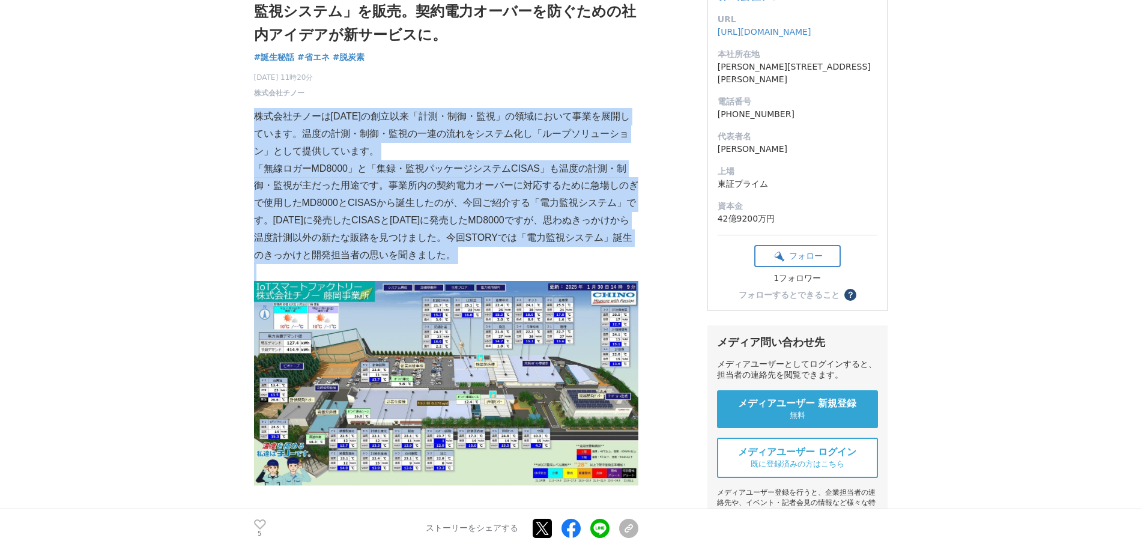
drag, startPoint x: 259, startPoint y: 116, endPoint x: 445, endPoint y: 253, distance: 231.5
click at [445, 253] on p "「無線ロガーMD8000」と「集録・監視パッケージシステムCISAS」も温度の計測・制御・監視が主だった用途です。事業所内の契約電力オーバーに対応するために急…" at bounding box center [446, 212] width 384 height 104
drag, startPoint x: 445, startPoint y: 253, endPoint x: 254, endPoint y: 117, distance: 235.0
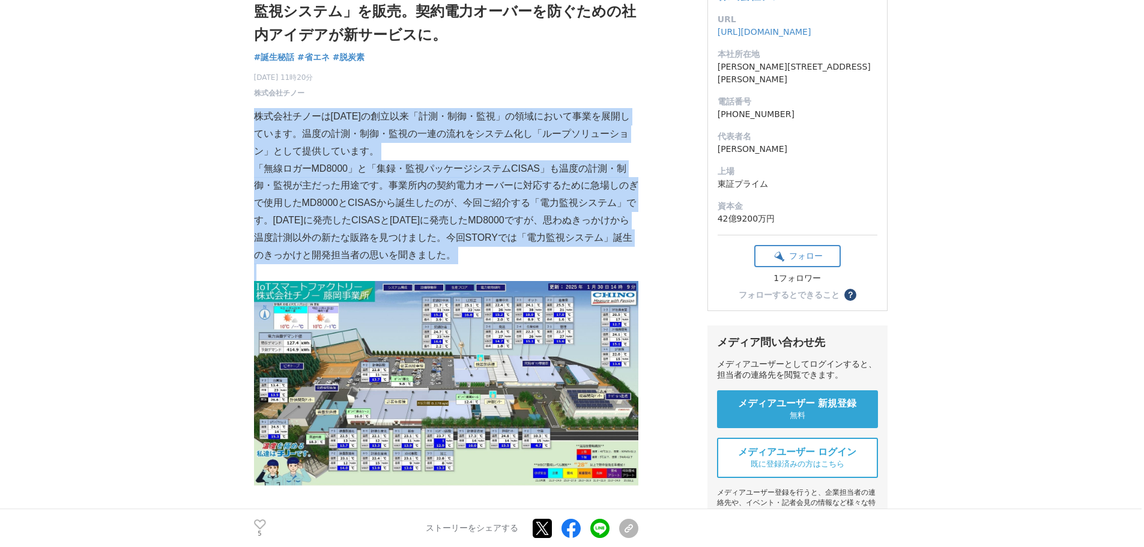
click at [254, 117] on p "株式会社チノーは[DATE]の創立以来「計測・制御・監視」の領域において事業を展開しています。温度の計測・制御・監視の一連の流れをシステム化し「ループソリュー…" at bounding box center [446, 134] width 384 height 52
drag, startPoint x: 254, startPoint y: 117, endPoint x: 440, endPoint y: 262, distance: 236.6
click at [440, 262] on p "「無線ロガーMD8000」と「集録・監視パッケージシステムCISAS」も温度の計測・制御・監視が主だった用途です。事業所内の契約電力オーバーに対応するために急…" at bounding box center [446, 212] width 384 height 104
click at [441, 261] on p "「無線ロガーMD8000」と「集録・監視パッケージシステムCISAS」も温度の計測・制御・監視が主だった用途です。事業所内の契約電力オーバーに対応するために急…" at bounding box center [446, 212] width 384 height 104
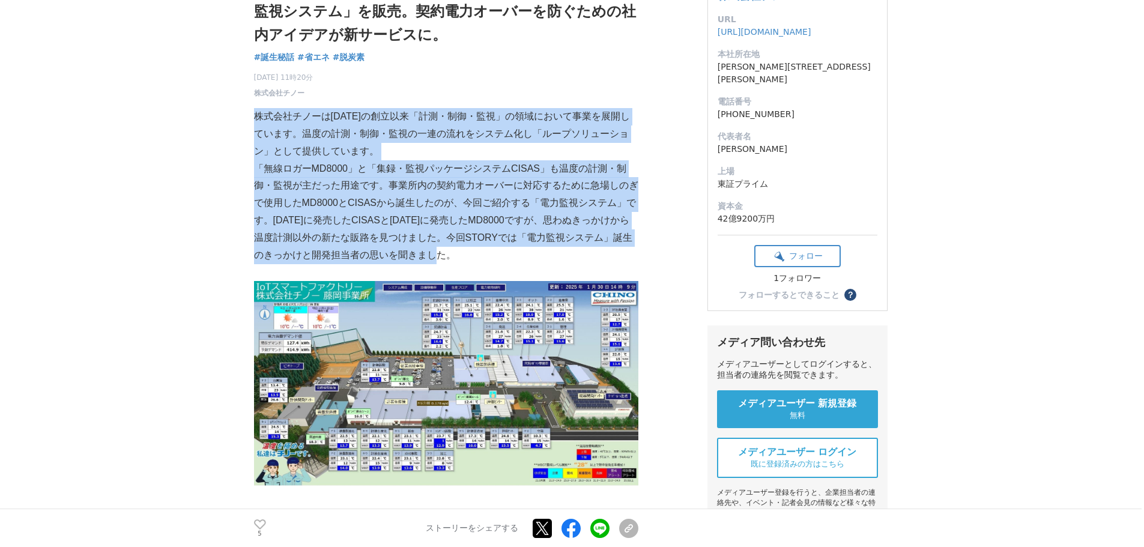
drag, startPoint x: 444, startPoint y: 258, endPoint x: 255, endPoint y: 116, distance: 236.8
click at [255, 116] on p "株式会社チノーは[DATE]の創立以来「計測・制御・監視」の領域において事業を展開しています。温度の計測・制御・監視の一連の流れをシステム化し「ループソリュー…" at bounding box center [446, 134] width 384 height 52
drag, startPoint x: 255, startPoint y: 116, endPoint x: 438, endPoint y: 254, distance: 229.5
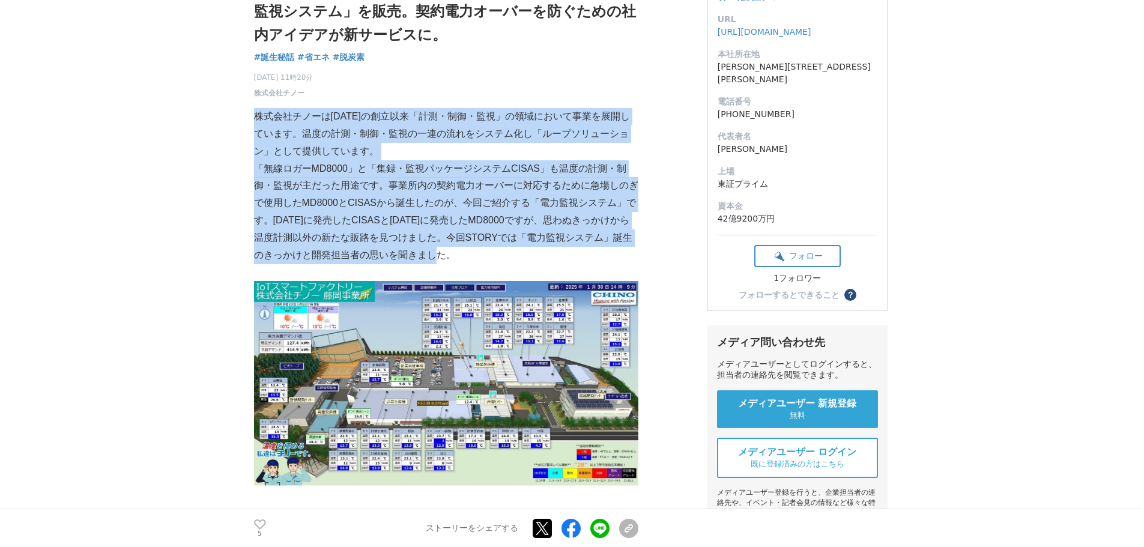
click at [472, 262] on p "「無線ロガーMD8000」と「集録・監視パッケージシステムCISAS」も温度の計測・制御・監視が主だった用途です。事業所内の契約電力オーバーに対応するために急…" at bounding box center [446, 212] width 384 height 104
drag, startPoint x: 441, startPoint y: 247, endPoint x: 253, endPoint y: 118, distance: 227.9
click at [254, 118] on p "株式会社チノーは[DATE]の創立以来「計測・制御・監視」の領域において事業を展開しています。温度の計測・制御・監視の一連の流れをシステム化し「ループソリュー…" at bounding box center [446, 134] width 384 height 52
drag, startPoint x: 253, startPoint y: 118, endPoint x: 446, endPoint y: 258, distance: 238.1
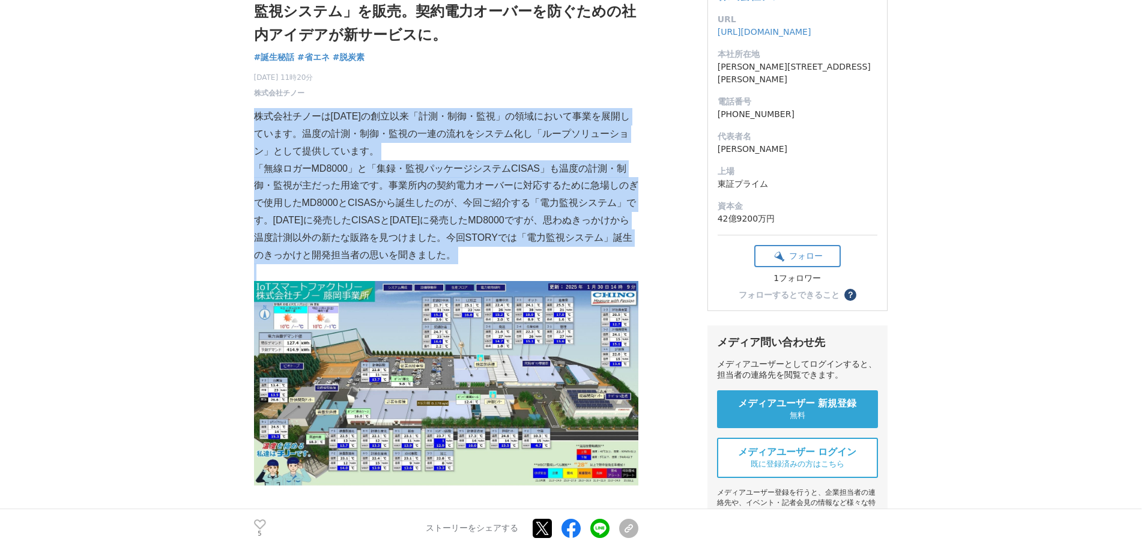
click at [446, 258] on p "「無線ロガーMD8000」と「集録・監視パッケージシステムCISAS」も温度の計測・制御・監視が主だった用途です。事業所内の契約電力オーバーに対応するために急…" at bounding box center [446, 212] width 384 height 104
drag, startPoint x: 446, startPoint y: 258, endPoint x: 254, endPoint y: 115, distance: 239.4
click at [254, 115] on p "株式会社チノーは[DATE]の創立以来「計測・制御・監視」の領域において事業を展開しています。温度の計測・制御・監視の一連の流れをシステム化し「ループソリュー…" at bounding box center [446, 134] width 384 height 52
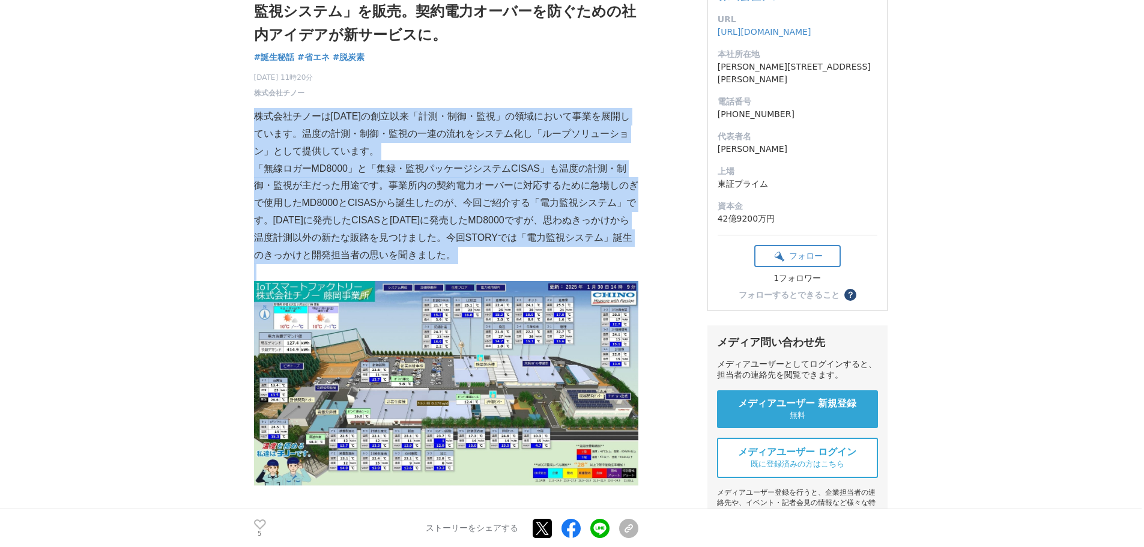
drag, startPoint x: 254, startPoint y: 115, endPoint x: 447, endPoint y: 256, distance: 239.8
click at [447, 256] on p "「無線ロガーMD8000」と「集録・監視パッケージシステムCISAS」も温度の計測・制御・監視が主だった用途です。事業所内の契約電力オーバーに対応するために急…" at bounding box center [446, 212] width 384 height 104
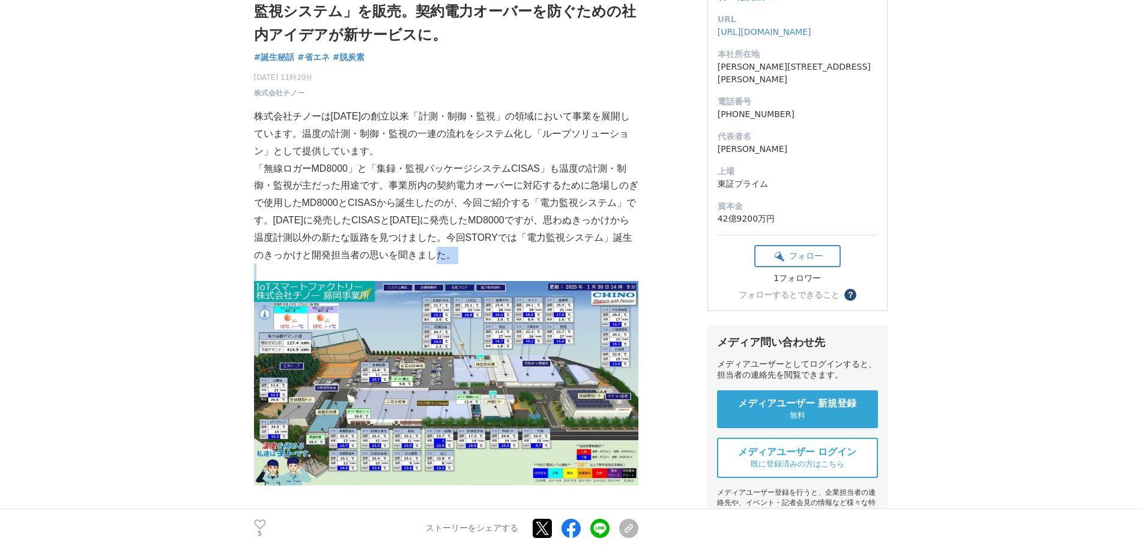
click at [447, 256] on p "「無線ロガーMD8000」と「集録・監視パッケージシステムCISAS」も温度の計測・制御・監視が主だった用途です。事業所内の契約電力オーバーに対応するために急…" at bounding box center [446, 212] width 384 height 104
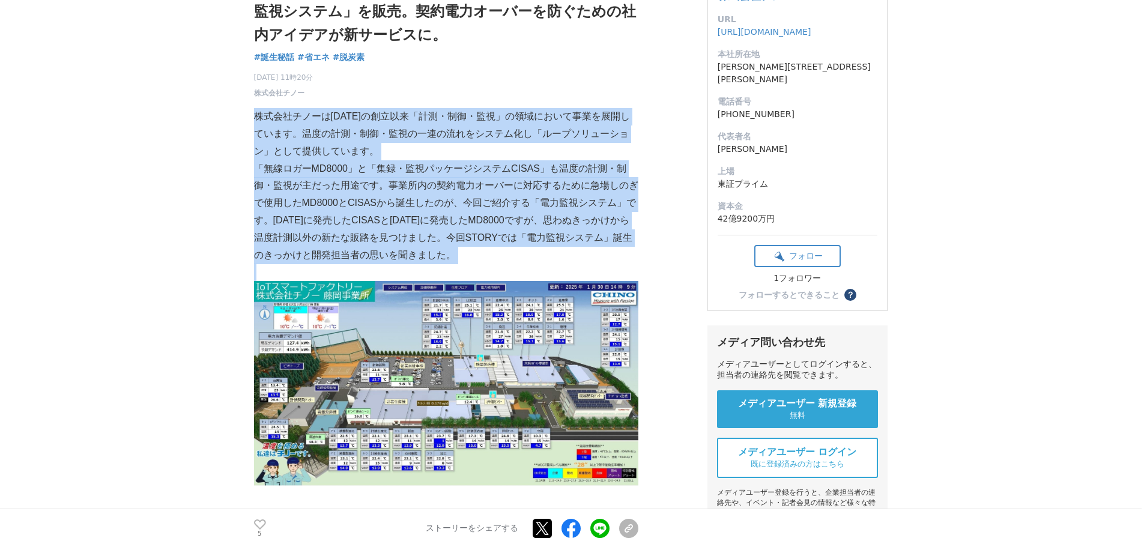
drag, startPoint x: 255, startPoint y: 117, endPoint x: 472, endPoint y: 270, distance: 265.0
click at [472, 270] on p at bounding box center [446, 272] width 384 height 17
drag, startPoint x: 460, startPoint y: 258, endPoint x: 256, endPoint y: 115, distance: 249.3
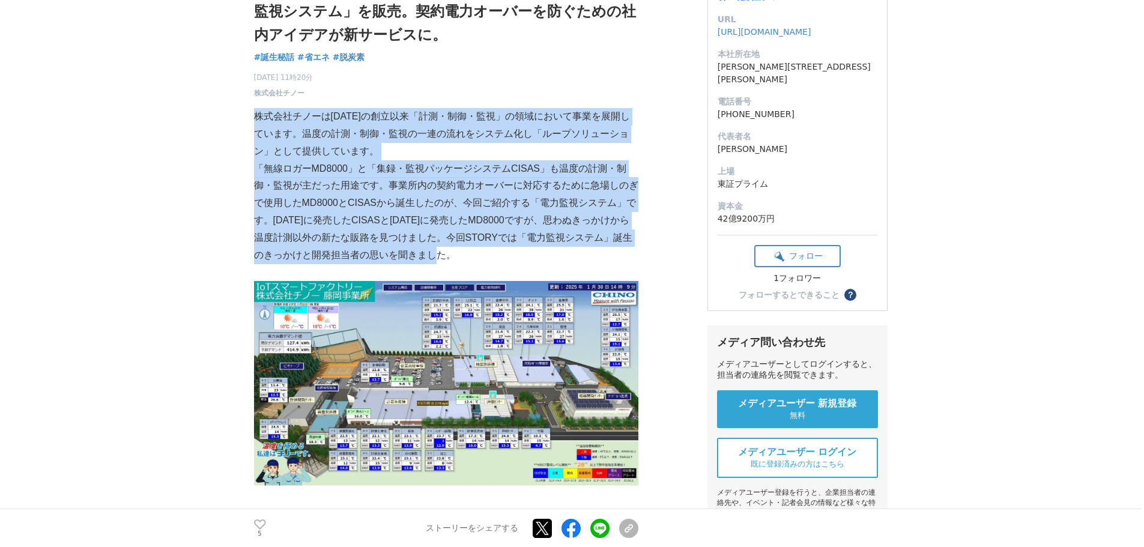
click at [255, 115] on p "株式会社チノーは[DATE]の創立以来「計測・制御・監視」の領域において事業を展開しています。温度の計測・制御・監視の一連の流れをシステム化し「ループソリュー…" at bounding box center [446, 134] width 384 height 52
drag, startPoint x: 255, startPoint y: 115, endPoint x: 444, endPoint y: 258, distance: 237.0
click at [444, 258] on p "「無線ロガーMD8000」と「集録・監視パッケージシステムCISAS」も温度の計測・制御・監視が主だった用途です。事業所内の契約電力オーバーに対応するために急…" at bounding box center [446, 212] width 384 height 104
drag, startPoint x: 444, startPoint y: 258, endPoint x: 263, endPoint y: 122, distance: 226.5
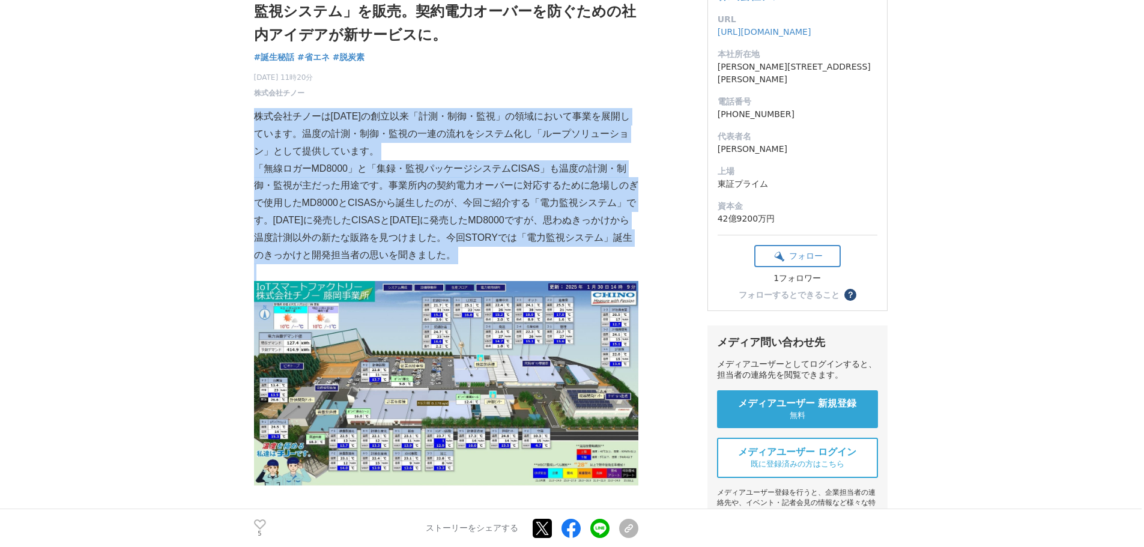
click at [259, 117] on p "株式会社チノーは[DATE]の創立以来「計測・制御・監視」の領域において事業を展開しています。温度の計測・制御・監視の一連の流れをシステム化し「ループソリュー…" at bounding box center [446, 134] width 384 height 52
drag, startPoint x: 256, startPoint y: 117, endPoint x: 485, endPoint y: 253, distance: 265.9
click at [485, 253] on p "「無線ロガーMD8000」と「集録・監視パッケージシステムCISAS」も温度の計測・制御・監視が主だった用途です。事業所内の契約電力オーバーに対応するために急…" at bounding box center [446, 212] width 384 height 104
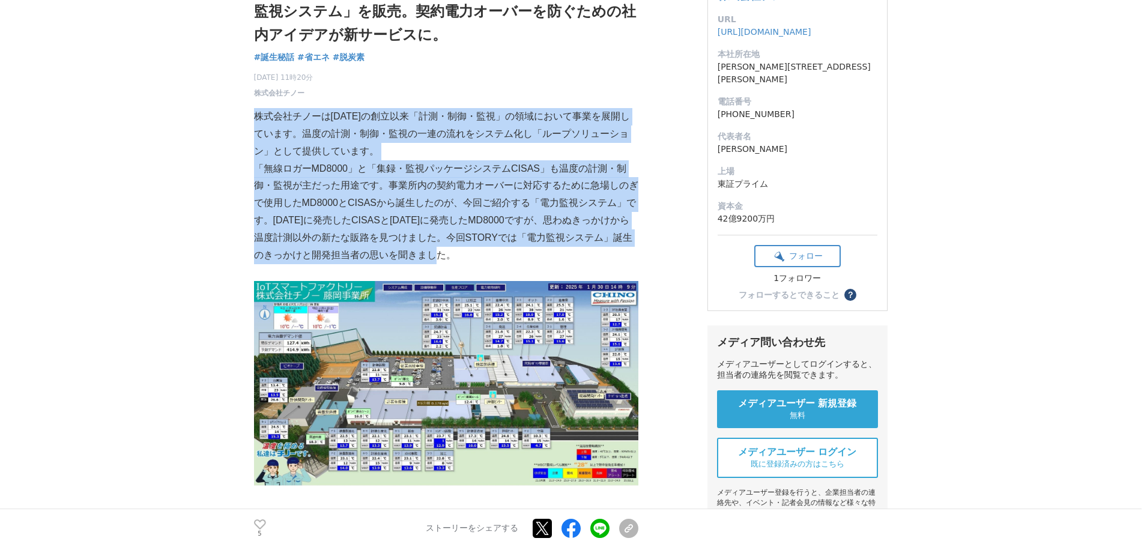
drag, startPoint x: 466, startPoint y: 261, endPoint x: 255, endPoint y: 116, distance: 256.1
click at [255, 116] on p "株式会社チノーは[DATE]の創立以来「計測・制御・監視」の領域において事業を展開しています。温度の計測・制御・監視の一連の流れをシステム化し「ループソリュー…" at bounding box center [446, 134] width 384 height 52
drag, startPoint x: 255, startPoint y: 116, endPoint x: 452, endPoint y: 253, distance: 240.3
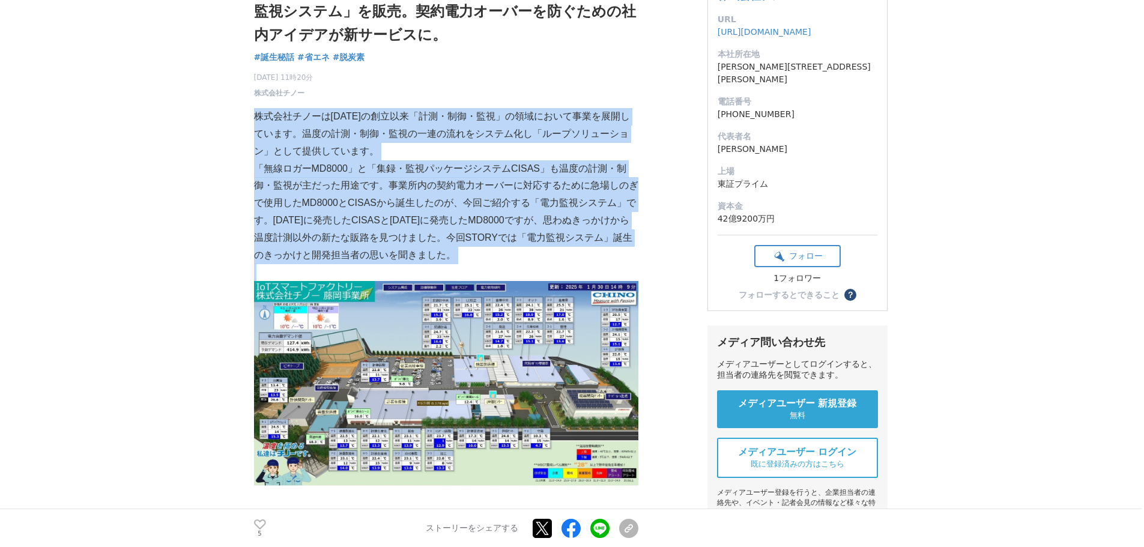
click at [452, 253] on p "「無線ロガーMD8000」と「集録・監視パッケージシステムCISAS」も温度の計測・制御・監視が主だった用途です。事業所内の契約電力オーバーに対応するために急…" at bounding box center [446, 212] width 384 height 104
drag, startPoint x: 452, startPoint y: 253, endPoint x: 258, endPoint y: 118, distance: 236.8
click at [258, 118] on p "株式会社チノーは[DATE]の創立以来「計測・制御・監視」の領域において事業を展開しています。温度の計測・制御・監視の一連の流れをシステム化し「ループソリュー…" at bounding box center [446, 134] width 384 height 52
drag, startPoint x: 258, startPoint y: 118, endPoint x: 440, endPoint y: 258, distance: 229.6
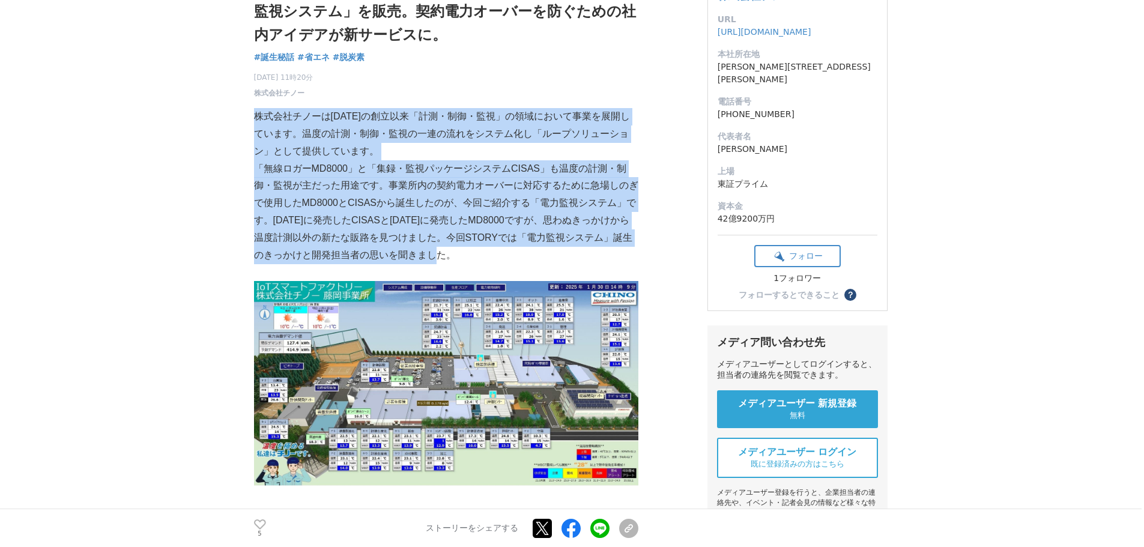
click at [440, 258] on p "「無線ロガーMD8000」と「集録・監視パッケージシステムCISAS」も温度の計測・制御・監視が主だった用途です。事業所内の契約電力オーバーに対応するために急…" at bounding box center [446, 212] width 384 height 104
drag, startPoint x: 441, startPoint y: 258, endPoint x: 254, endPoint y: 121, distance: 231.3
click at [254, 121] on p "株式会社チノーは[DATE]の創立以来「計測・制御・監視」の領域において事業を展開しています。温度の計測・制御・監視の一連の流れをシステム化し「ループソリュー…" at bounding box center [446, 134] width 384 height 52
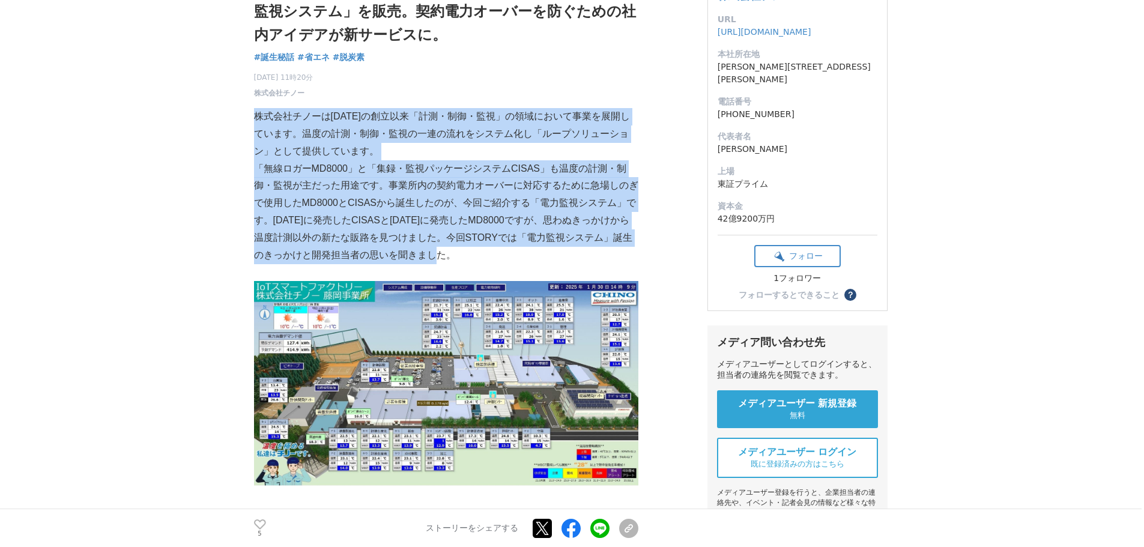
drag, startPoint x: 254, startPoint y: 121, endPoint x: 467, endPoint y: 259, distance: 253.8
click at [467, 259] on p "「無線ロガーMD8000」と「集録・監視パッケージシステムCISAS」も温度の計測・制御・監視が主だった用途です。事業所内の契約電力オーバーに対応するために急…" at bounding box center [446, 212] width 384 height 104
drag, startPoint x: 445, startPoint y: 256, endPoint x: 255, endPoint y: 117, distance: 236.3
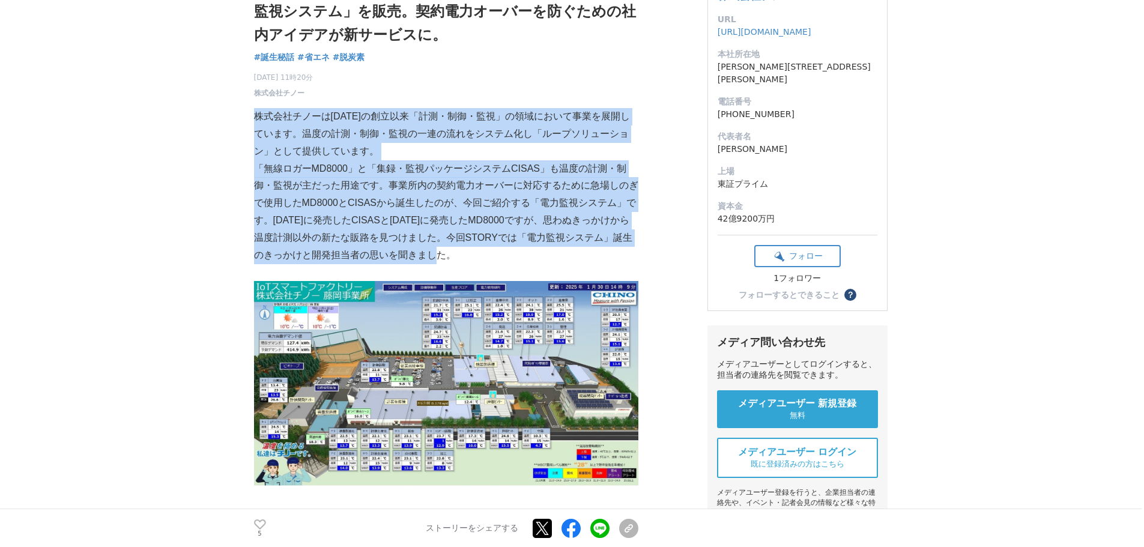
click at [255, 117] on p "株式会社チノーは[DATE]の創立以来「計測・制御・監視」の領域において事業を展開しています。温度の計測・制御・監視の一連の流れをシステム化し「ループソリュー…" at bounding box center [446, 134] width 384 height 52
drag, startPoint x: 255, startPoint y: 117, endPoint x: 444, endPoint y: 262, distance: 239.0
click at [444, 261] on p "「無線ロガーMD8000」と「集録・監視パッケージシステムCISAS」も温度の計測・制御・監視が主だった用途です。事業所内の契約電力オーバーに対応するために急…" at bounding box center [446, 212] width 384 height 104
drag, startPoint x: 444, startPoint y: 261, endPoint x: 264, endPoint y: 121, distance: 228.6
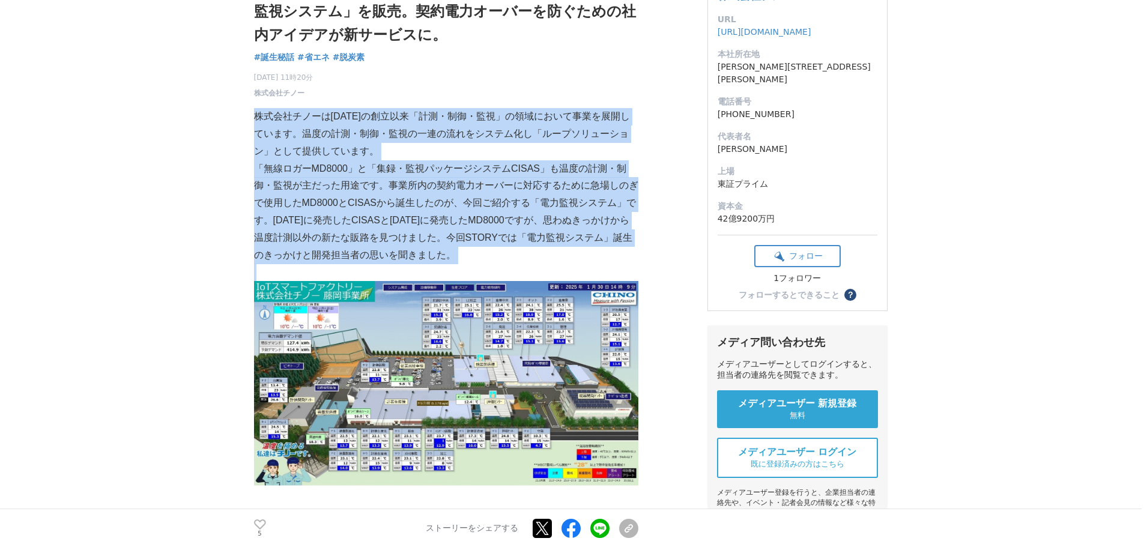
click at [264, 121] on p "株式会社チノーは[DATE]の創立以来「計測・制御・監視」の領域において事業を展開しています。温度の計測・制御・監視の一連の流れをシステム化し「ループソリュー…" at bounding box center [446, 134] width 384 height 52
drag, startPoint x: 255, startPoint y: 118, endPoint x: 451, endPoint y: 256, distance: 240.5
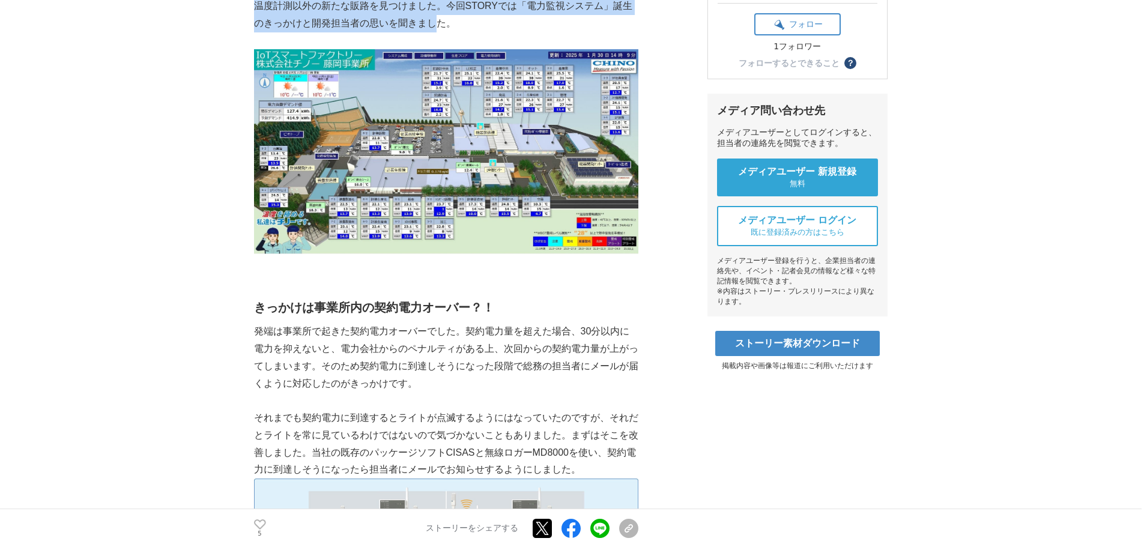
scroll to position [420, 0]
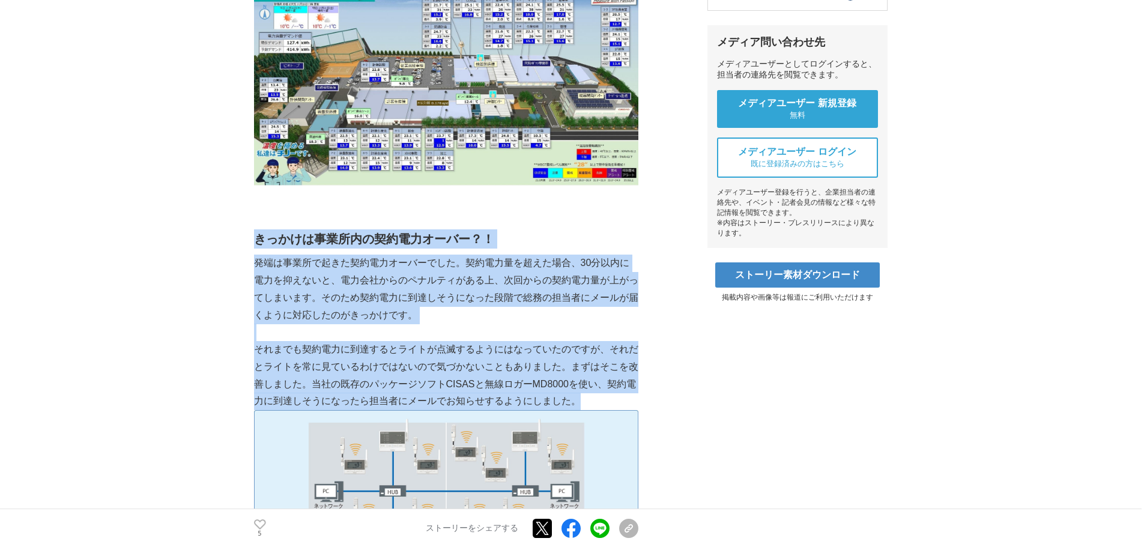
drag, startPoint x: 255, startPoint y: 237, endPoint x: 581, endPoint y: 401, distance: 364.5
click at [581, 401] on p "それまでも契約電力に到達するとライトが点滅するようにはなっていたのですが、それだとライトを常に見ているわけではないので気づかないこともありました。まずはそこを…" at bounding box center [446, 375] width 384 height 69
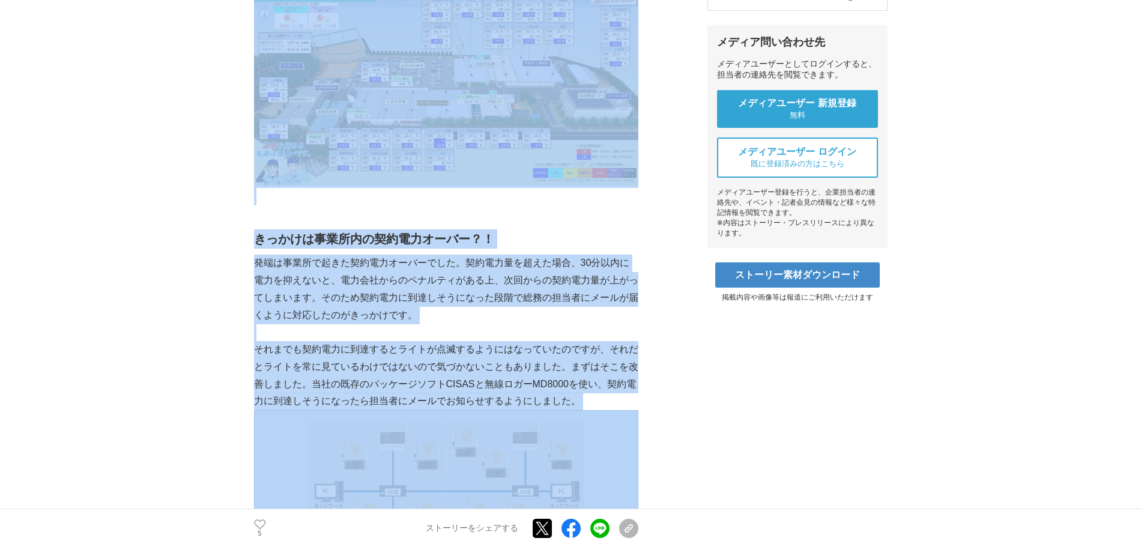
drag, startPoint x: 581, startPoint y: 401, endPoint x: 249, endPoint y: 234, distance: 371.8
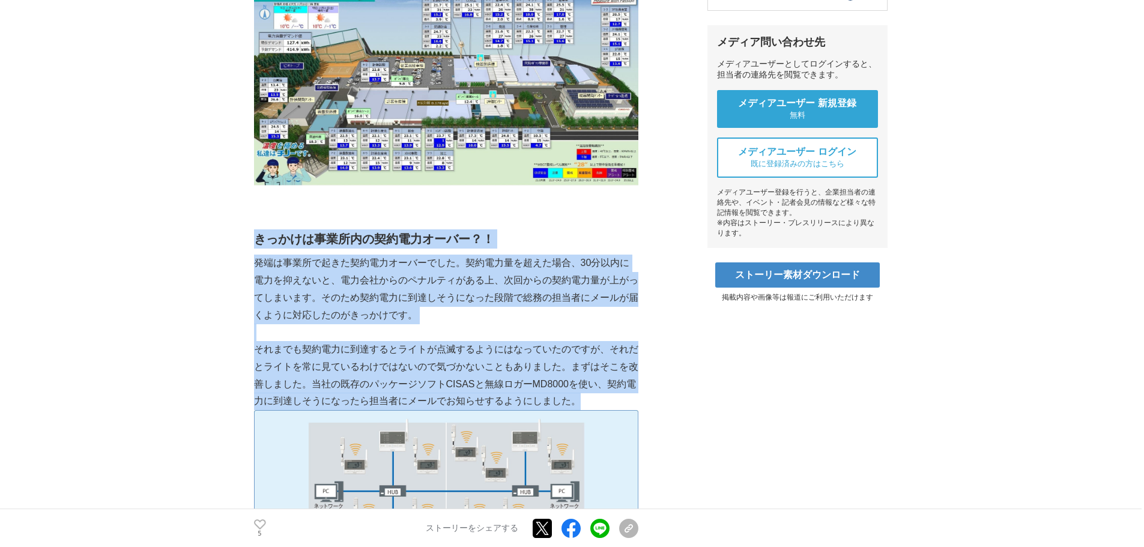
drag, startPoint x: 254, startPoint y: 236, endPoint x: 598, endPoint y: 399, distance: 380.2
click at [598, 399] on p "それまでも契約電力に到達するとライトが点滅するようにはなっていたのですが、それだとライトを常に見ているわけではないので気づかないこともありました。まずはそこを…" at bounding box center [446, 375] width 384 height 69
drag, startPoint x: 592, startPoint y: 399, endPoint x: 257, endPoint y: 240, distance: 371.3
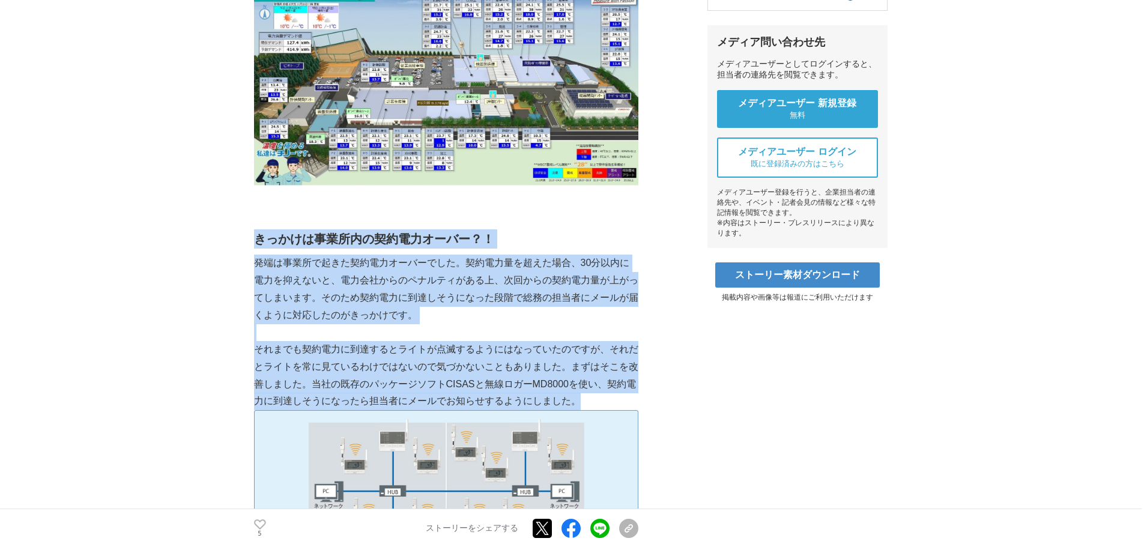
click at [257, 240] on strong "きっかけは事業所内の契約電力オーバー？！" at bounding box center [374, 238] width 240 height 13
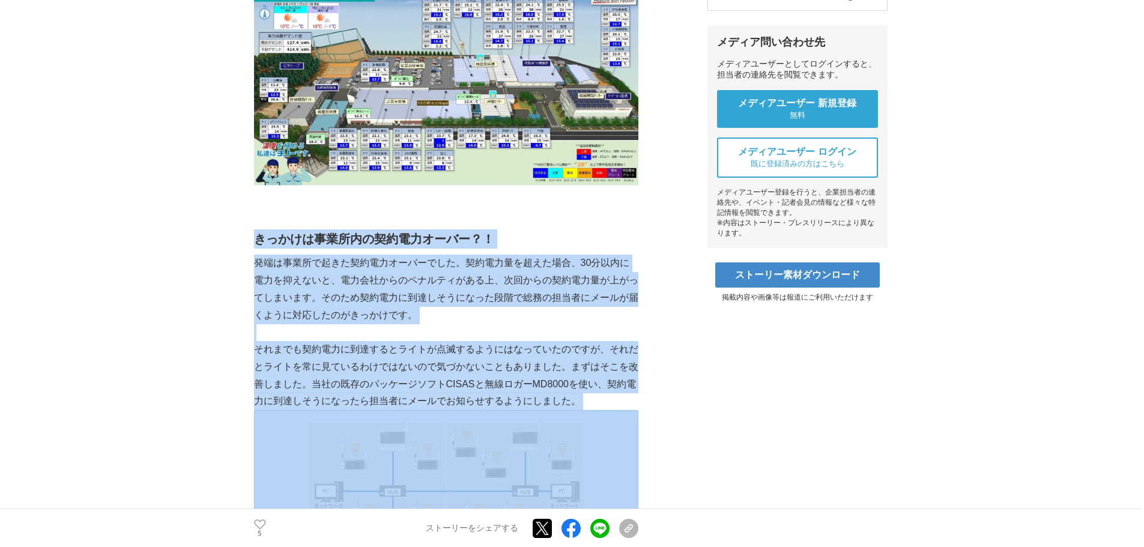
drag, startPoint x: 257, startPoint y: 240, endPoint x: 592, endPoint y: 398, distance: 370.8
click at [592, 398] on p "それまでも契約電力に到達するとライトが点滅するようにはなっていたのですが、それだとライトを常に見ているわけではないので気づかないこともありました。まずはそこを…" at bounding box center [446, 375] width 384 height 69
drag, startPoint x: 592, startPoint y: 399, endPoint x: 261, endPoint y: 237, distance: 368.6
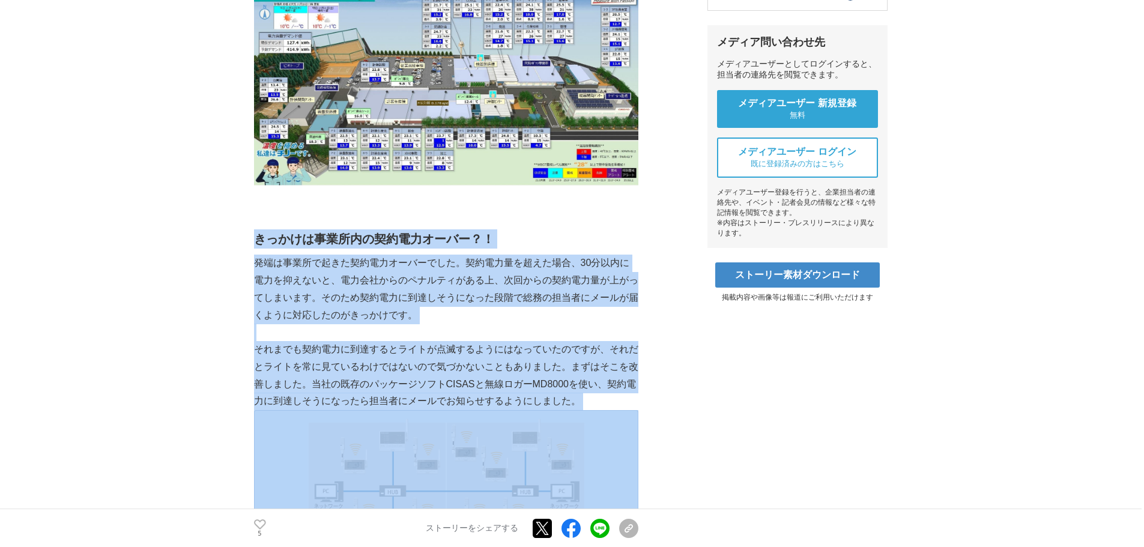
click at [257, 236] on strong "きっかけは事業所内の契約電力オーバー？！" at bounding box center [374, 238] width 240 height 13
drag, startPoint x: 256, startPoint y: 236, endPoint x: 596, endPoint y: 399, distance: 376.4
click at [596, 399] on p "それまでも契約電力に到達するとライトが点滅するようにはなっていたのですが、それだとライトを常に見ているわけではないので気づかないこともありました。まずはそこを…" at bounding box center [446, 375] width 384 height 69
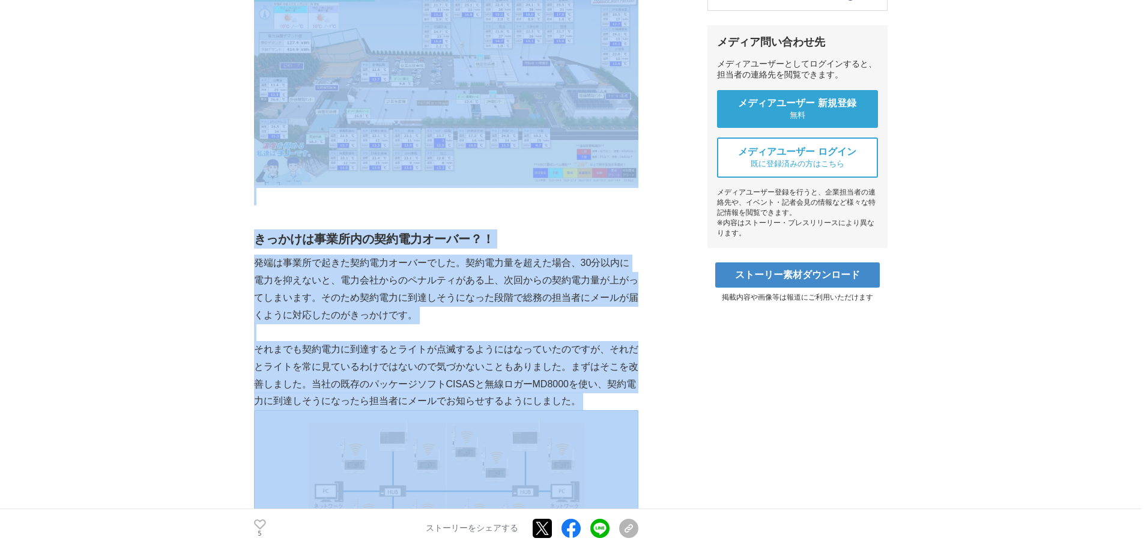
drag, startPoint x: 596, startPoint y: 399, endPoint x: 253, endPoint y: 237, distance: 379.1
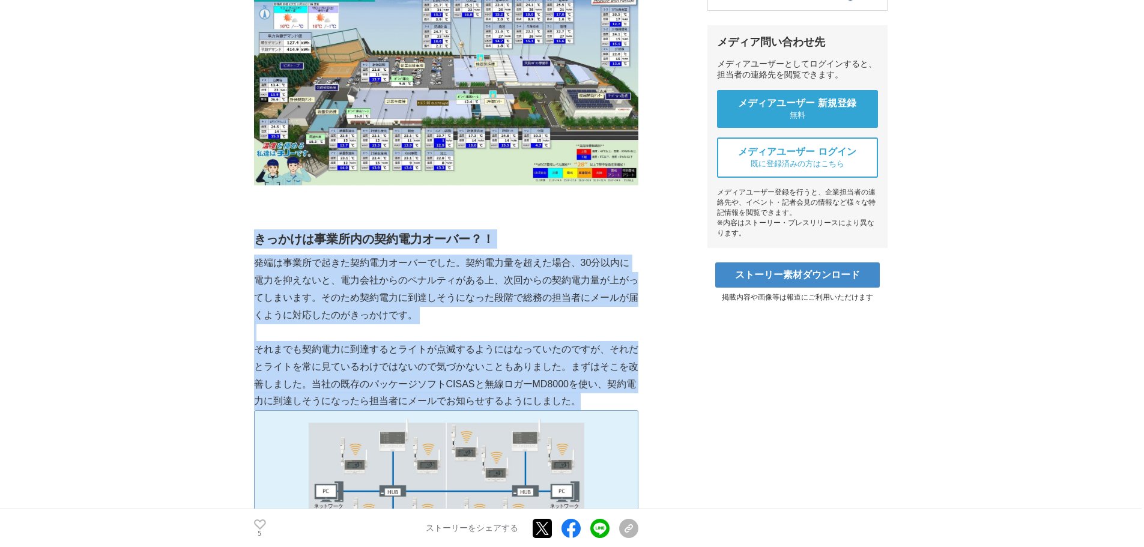
drag, startPoint x: 255, startPoint y: 238, endPoint x: 589, endPoint y: 404, distance: 373.1
click at [589, 404] on p "それまでも契約電力に到達するとライトが点滅するようにはなっていたのですが、それだとライトを常に見ているわけではないので気づかないこともありました。まずはそこを…" at bounding box center [446, 375] width 384 height 69
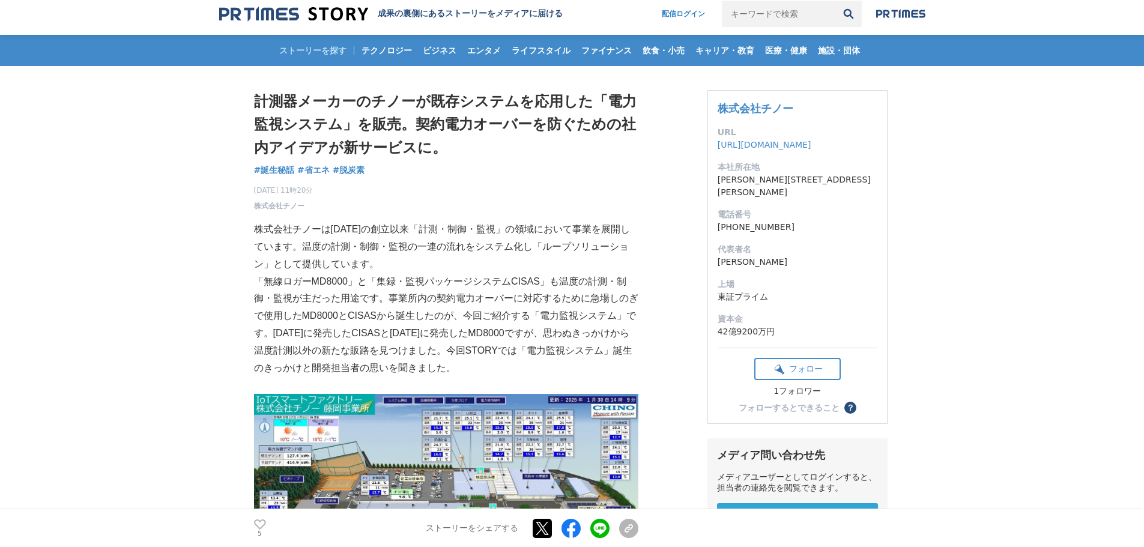
scroll to position [0, 0]
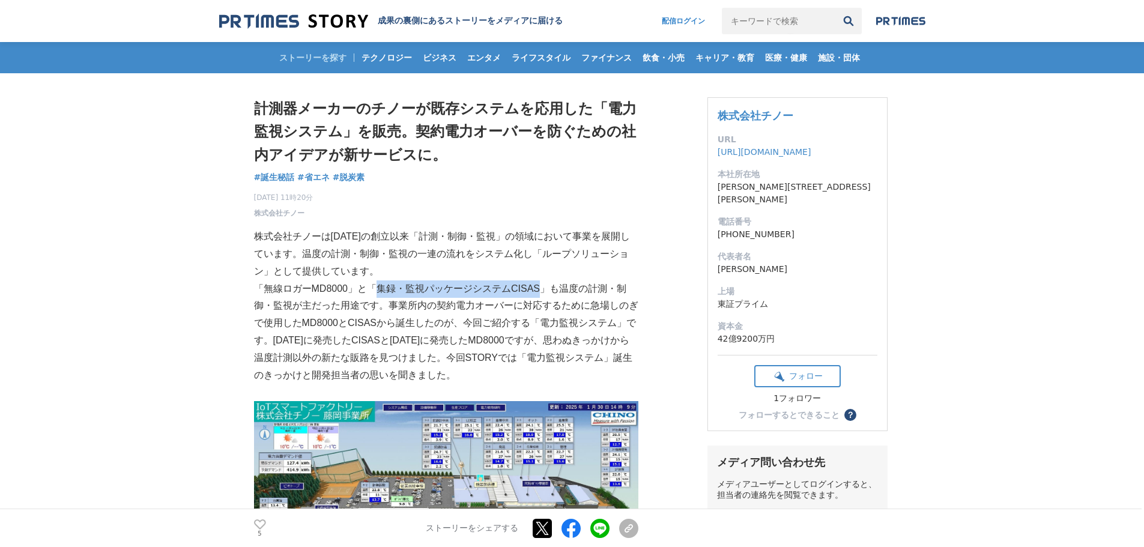
drag, startPoint x: 537, startPoint y: 291, endPoint x: 375, endPoint y: 294, distance: 162.2
click at [375, 294] on p "「無線ロガーMD8000」と「集録・監視パッケージシステムCISAS」も温度の計測・制御・監視が主だった用途です。事業所内の契約電力オーバーに対応するために急…" at bounding box center [446, 333] width 384 height 104
copy p "集録・監視パッケージシステムCISAS"
